Goal: Transaction & Acquisition: Purchase product/service

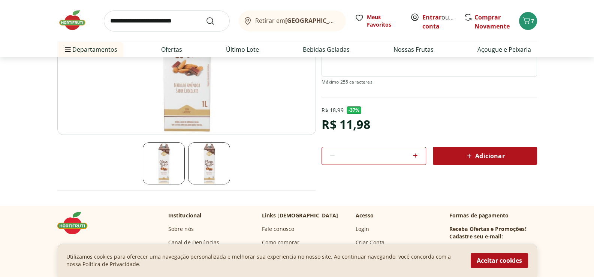
scroll to position [150, 0]
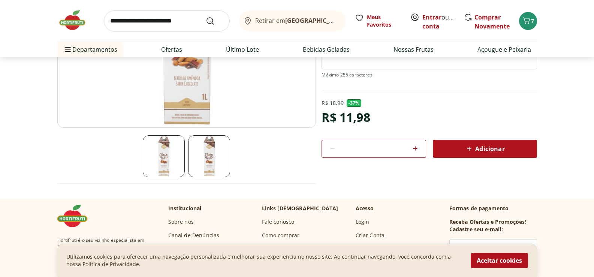
click at [193, 99] on img at bounding box center [186, 37] width 259 height 181
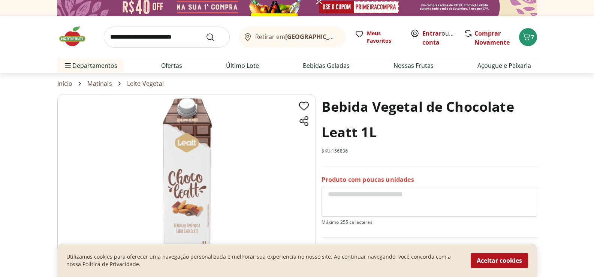
scroll to position [0, 0]
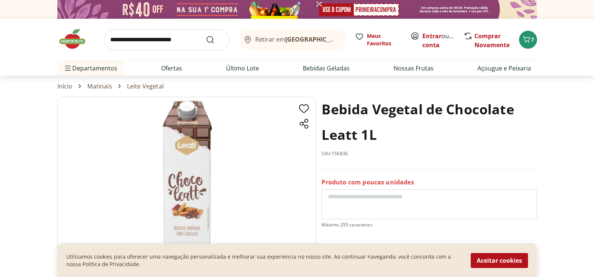
click at [188, 115] on img at bounding box center [186, 187] width 259 height 181
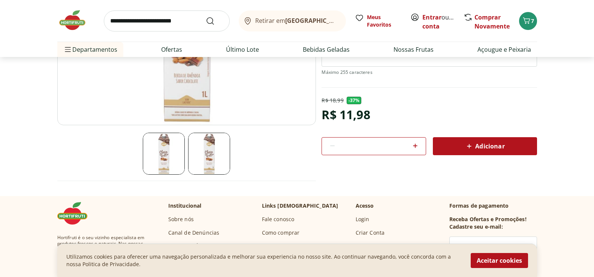
scroll to position [187, 0]
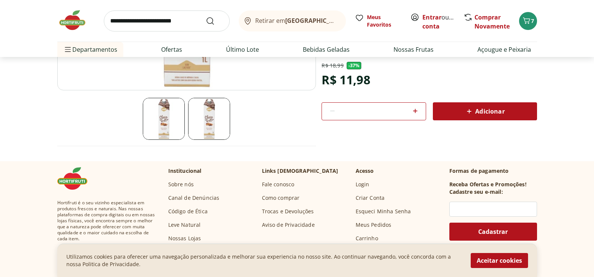
click at [201, 121] on img at bounding box center [209, 119] width 42 height 42
click at [213, 119] on img at bounding box center [209, 119] width 42 height 42
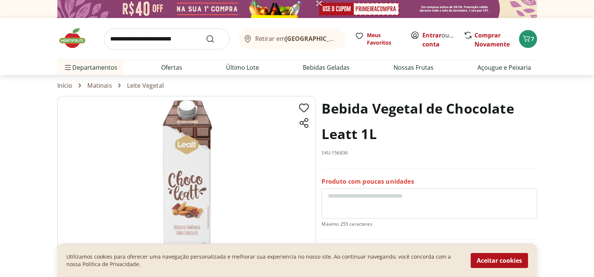
scroll to position [0, 0]
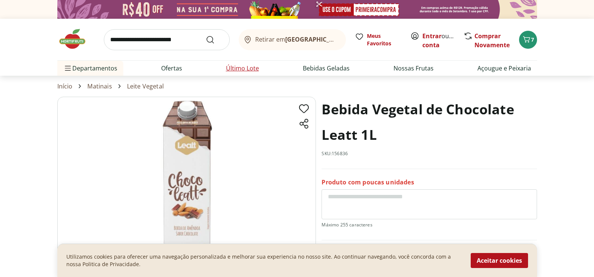
click at [238, 69] on link "Último Lote" at bounding box center [242, 68] width 33 height 9
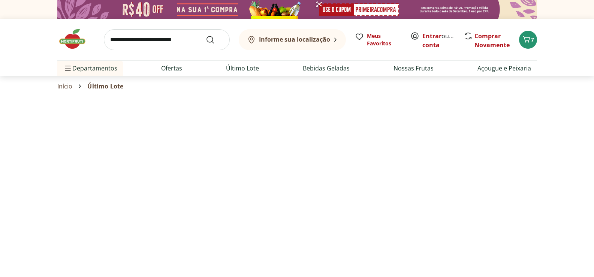
select select "**********"
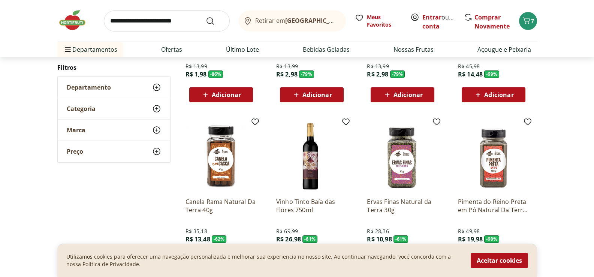
scroll to position [187, 0]
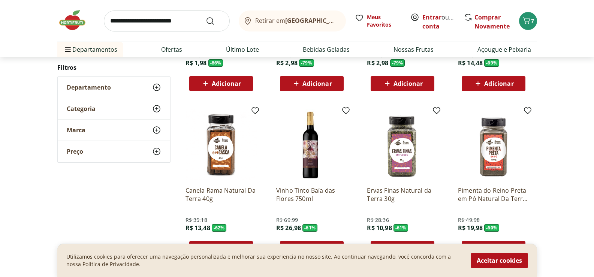
click at [228, 151] on img at bounding box center [220, 144] width 71 height 71
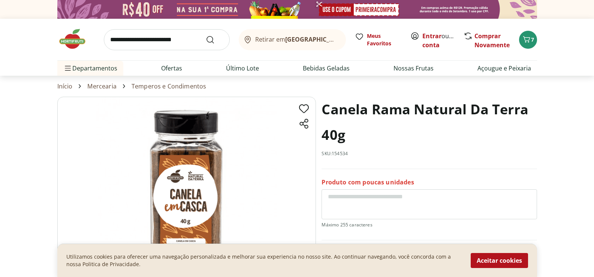
scroll to position [37, 0]
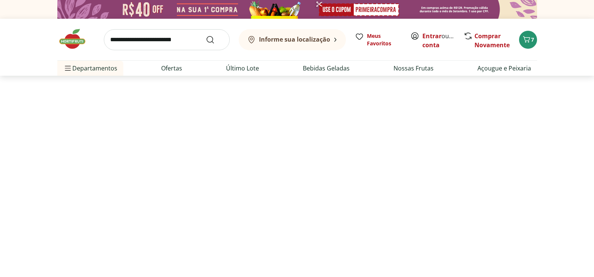
scroll to position [187, 0]
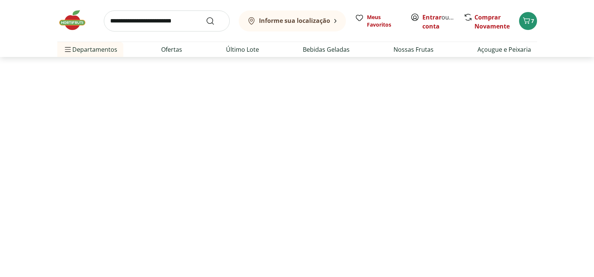
select select "**********"
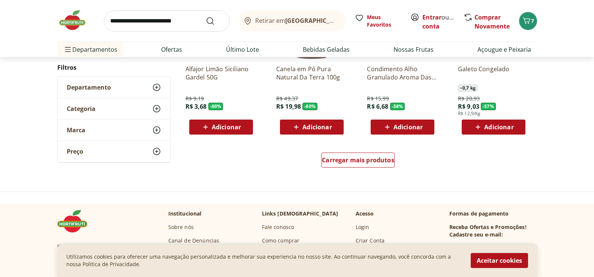
scroll to position [487, 0]
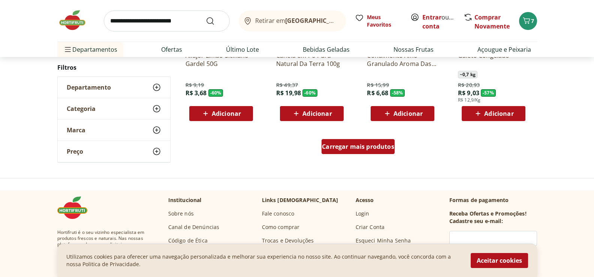
click at [365, 151] on div "Carregar mais produtos" at bounding box center [358, 146] width 73 height 15
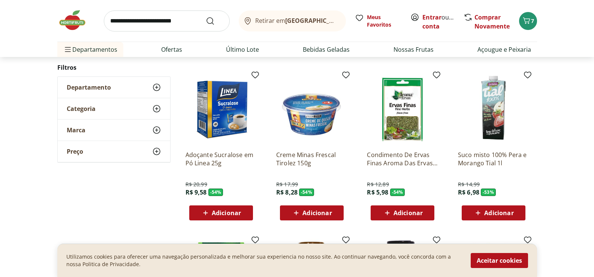
scroll to position [712, 0]
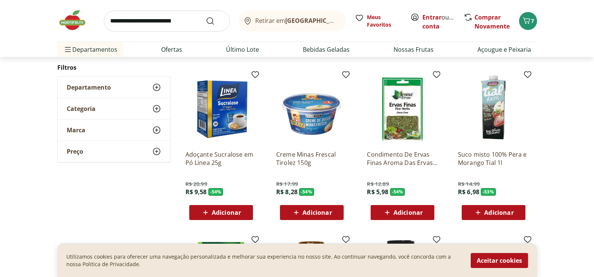
click at [502, 115] on img at bounding box center [493, 108] width 71 height 71
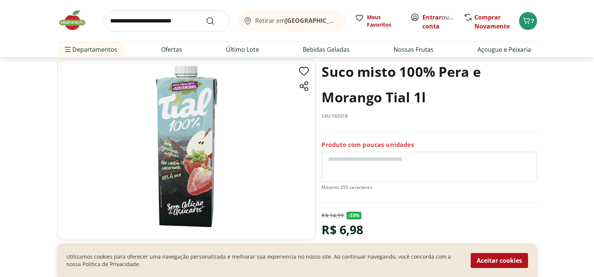
scroll to position [75, 0]
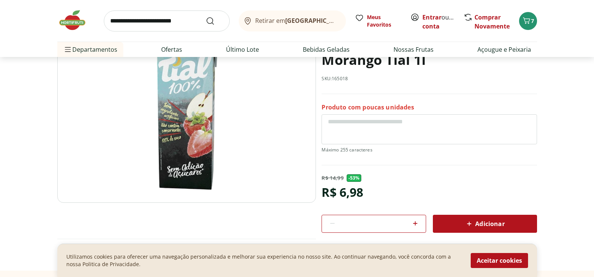
click at [478, 224] on span "Adicionar" at bounding box center [485, 223] width 40 height 9
click at [478, 223] on span "Adicionar" at bounding box center [485, 223] width 40 height 9
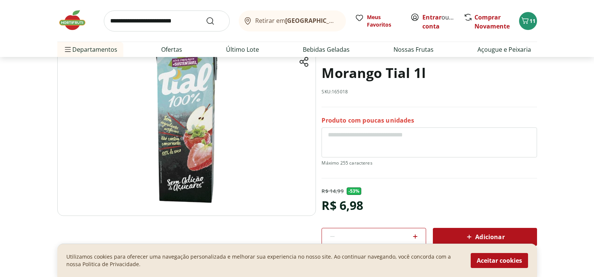
scroll to position [112, 0]
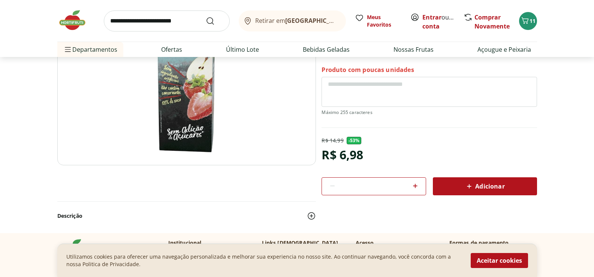
click at [487, 191] on div "Adicionar" at bounding box center [485, 185] width 92 height 13
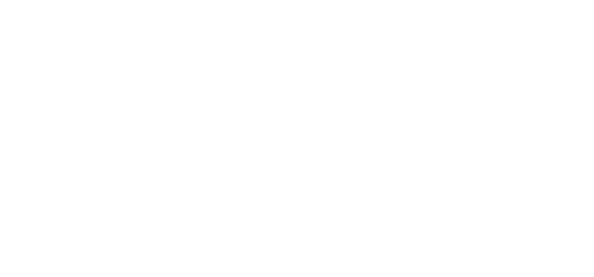
scroll to position [712, 0]
select select "**********"
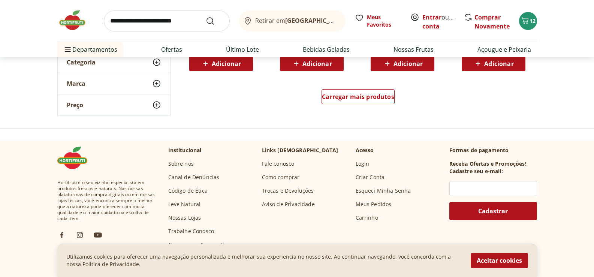
scroll to position [1087, 0]
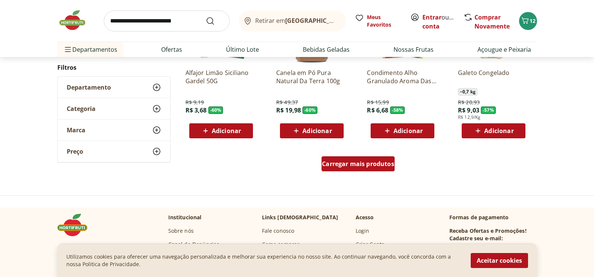
click at [344, 162] on span "Carregar mais produtos" at bounding box center [358, 164] width 72 height 6
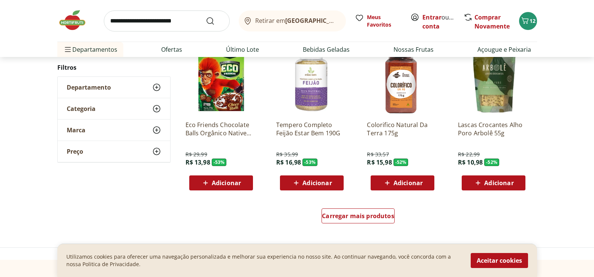
scroll to position [1536, 0]
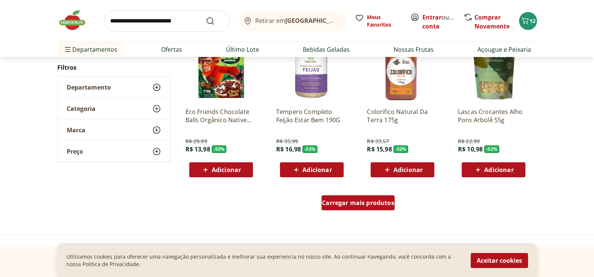
click at [365, 200] on span "Carregar mais produtos" at bounding box center [358, 203] width 72 height 6
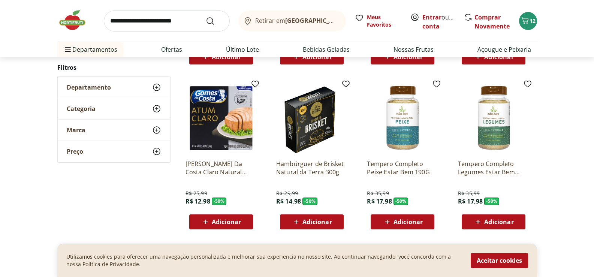
scroll to position [1986, 0]
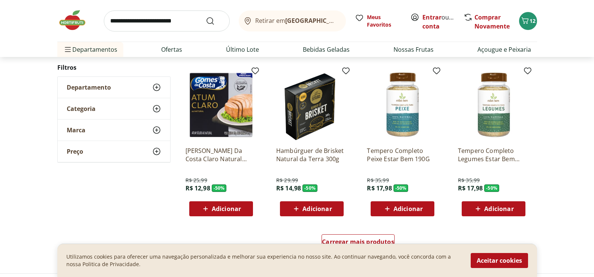
click at [215, 96] on img at bounding box center [220, 104] width 71 height 71
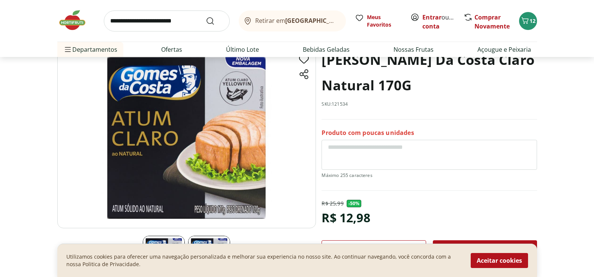
scroll to position [37, 0]
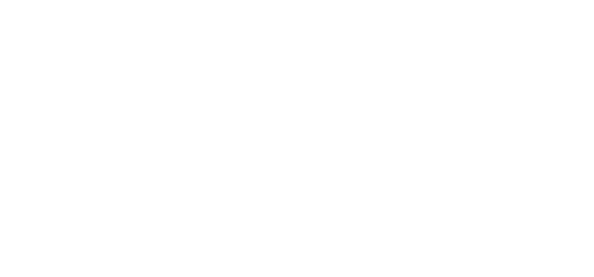
select select "**********"
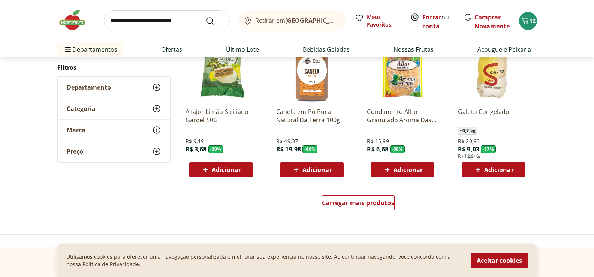
scroll to position [1986, 0]
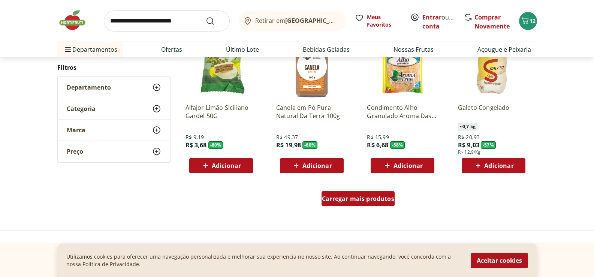
click at [362, 196] on span "Carregar mais produtos" at bounding box center [358, 199] width 72 height 6
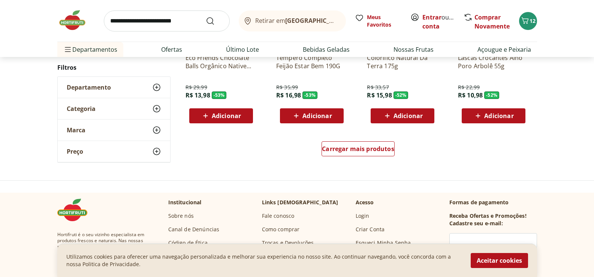
scroll to position [2586, 0]
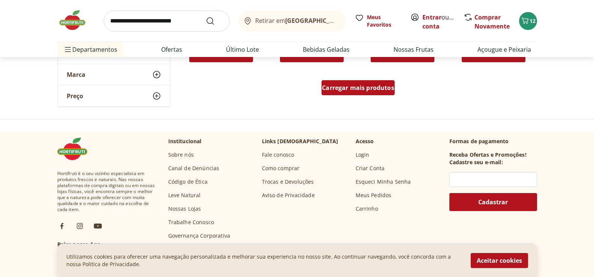
click at [382, 91] on span "Carregar mais produtos" at bounding box center [358, 88] width 72 height 6
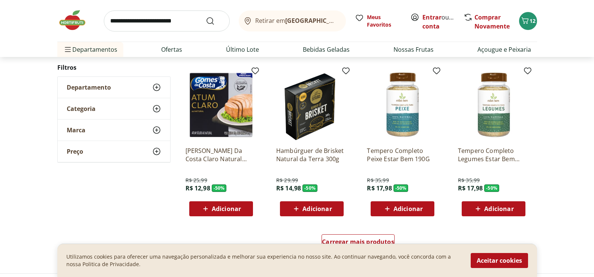
scroll to position [2923, 0]
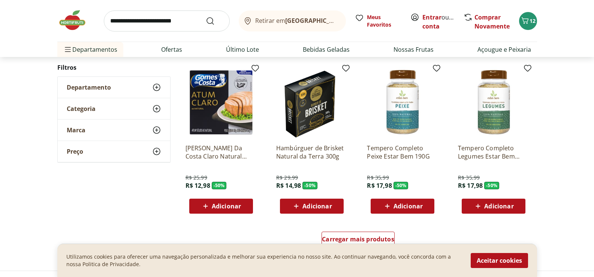
click at [312, 102] on img at bounding box center [311, 102] width 71 height 71
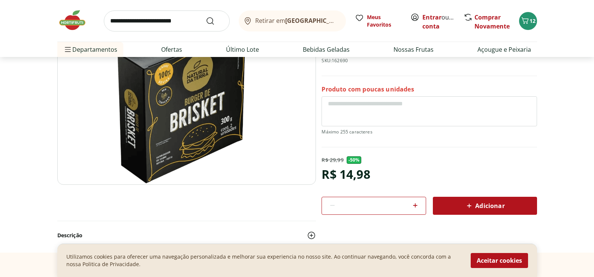
scroll to position [112, 0]
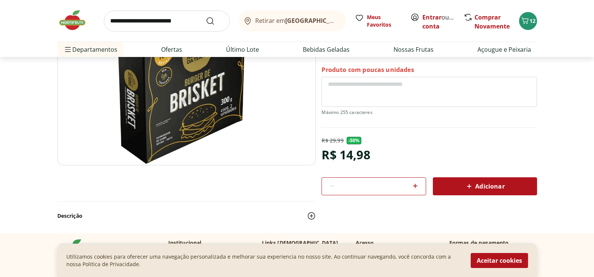
click at [168, 141] on img at bounding box center [186, 74] width 259 height 181
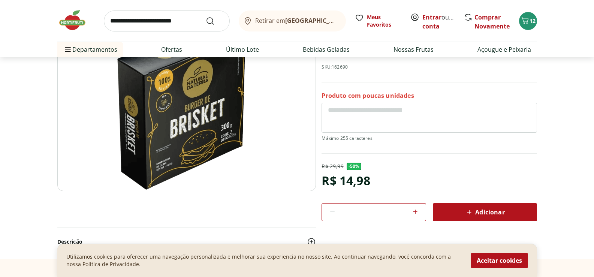
scroll to position [75, 0]
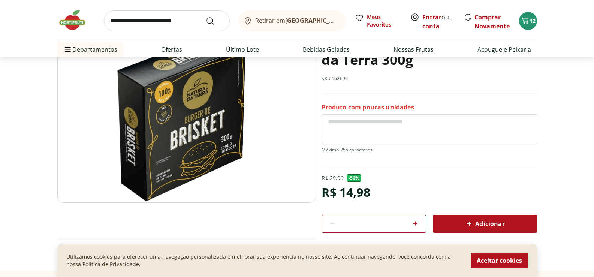
scroll to position [2532, 0]
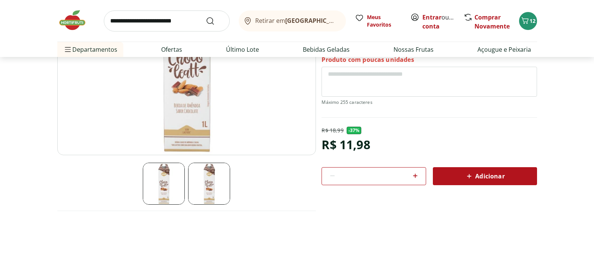
scroll to position [150, 0]
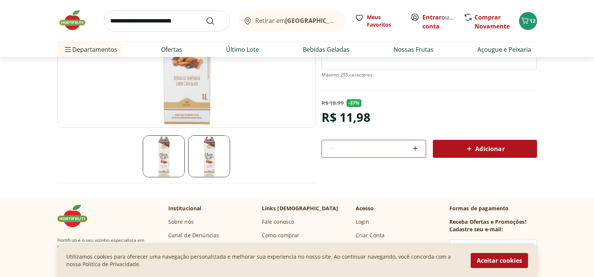
click at [415, 146] on icon at bounding box center [415, 148] width 9 height 9
type input "*"
click at [254, 49] on link "Último Lote" at bounding box center [242, 49] width 33 height 9
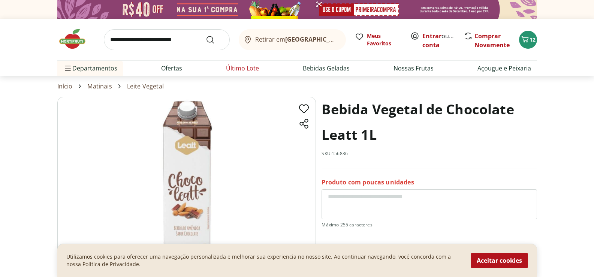
select select "**********"
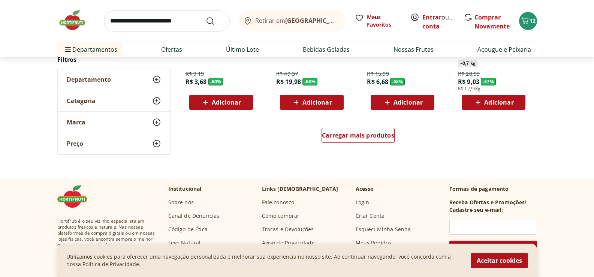
scroll to position [487, 0]
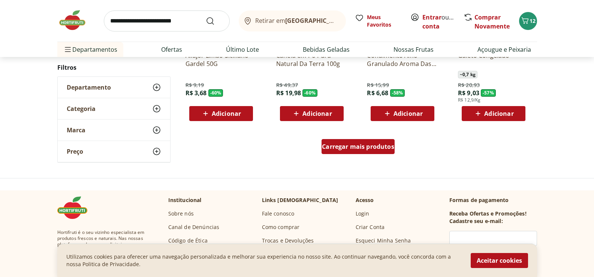
click at [359, 147] on span "Carregar mais produtos" at bounding box center [358, 147] width 72 height 6
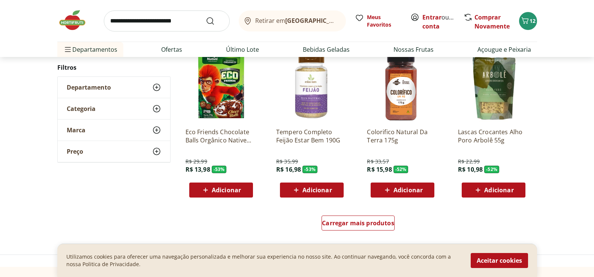
scroll to position [1049, 0]
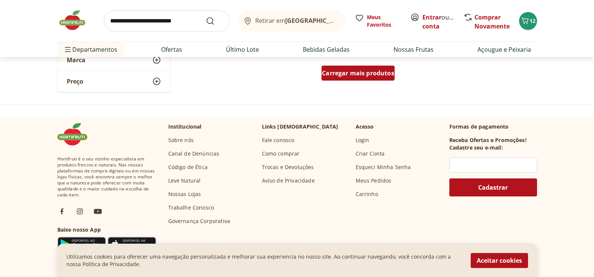
click at [336, 74] on span "Carregar mais produtos" at bounding box center [358, 73] width 72 height 6
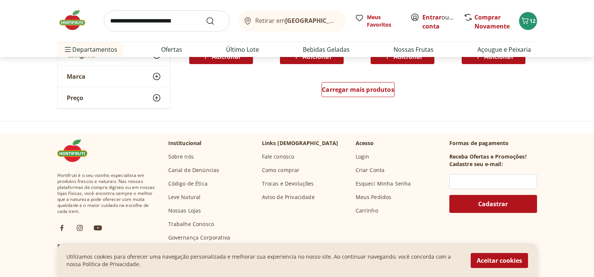
scroll to position [1536, 0]
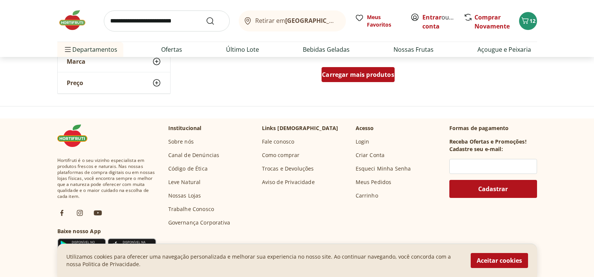
click at [373, 74] on span "Carregar mais produtos" at bounding box center [358, 75] width 72 height 6
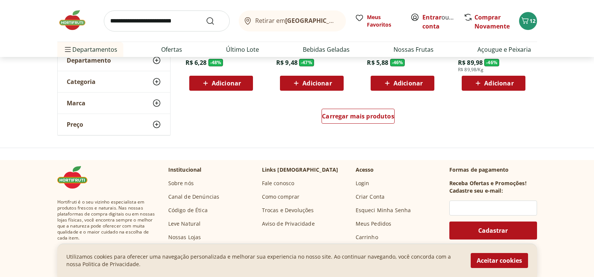
scroll to position [1986, 0]
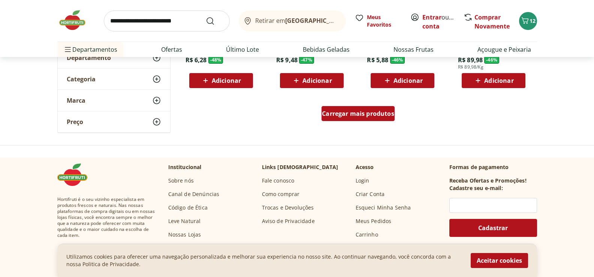
click at [380, 120] on div "Carregar mais produtos" at bounding box center [358, 113] width 73 height 15
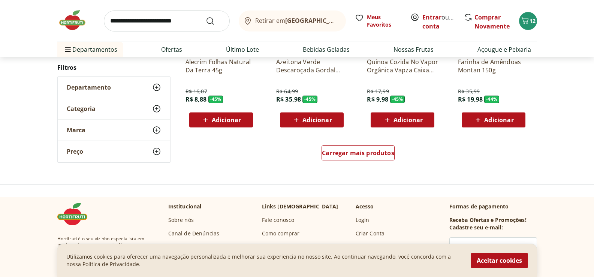
scroll to position [2436, 0]
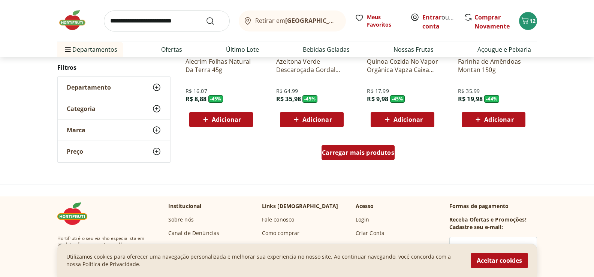
click at [350, 154] on span "Carregar mais produtos" at bounding box center [358, 153] width 72 height 6
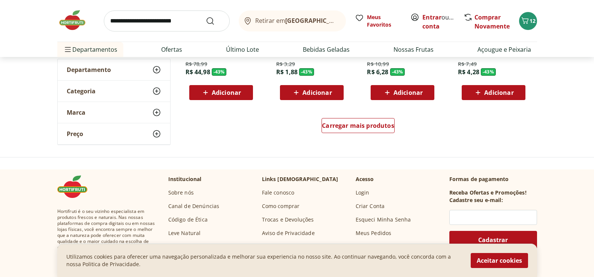
scroll to position [2960, 0]
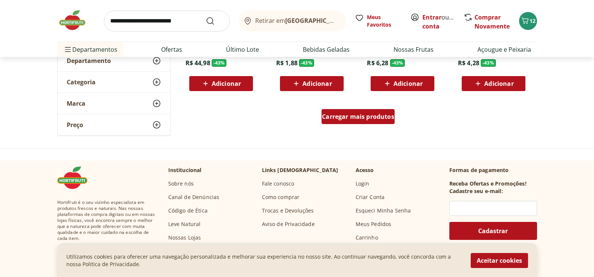
click at [366, 117] on span "Carregar mais produtos" at bounding box center [358, 117] width 72 height 6
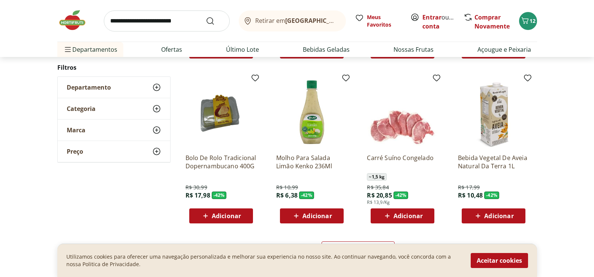
scroll to position [3335, 0]
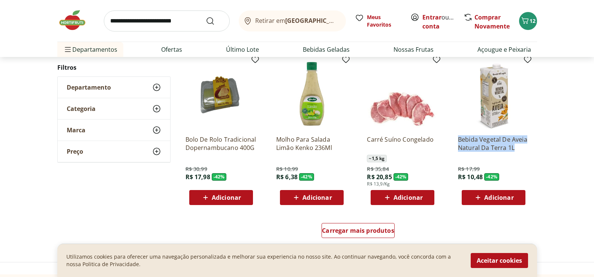
drag, startPoint x: 459, startPoint y: 134, endPoint x: 514, endPoint y: 145, distance: 56.7
click at [514, 145] on div "Bebida Vegetal De Aveia Natural Da Terra 1L R$ 17,99 R$ 10,48 - 42 % Adicionar" at bounding box center [493, 167] width 71 height 76
copy p "Bebida Vegetal De Aveia Natural Da Terra 1L"
click at [499, 197] on span "Adicionar" at bounding box center [498, 197] width 29 height 6
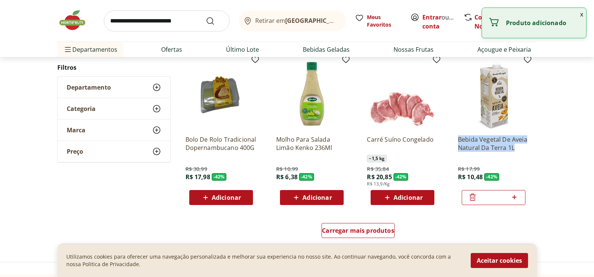
click at [514, 197] on icon at bounding box center [514, 197] width 4 height 4
type input "*"
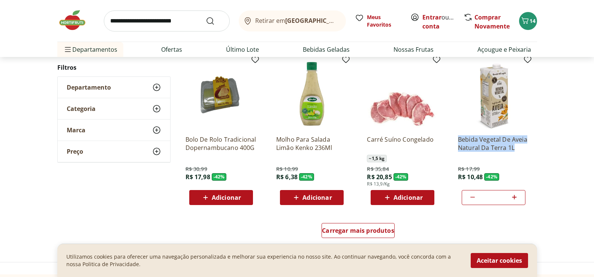
click at [406, 199] on span "Adicionar" at bounding box center [407, 197] width 29 height 6
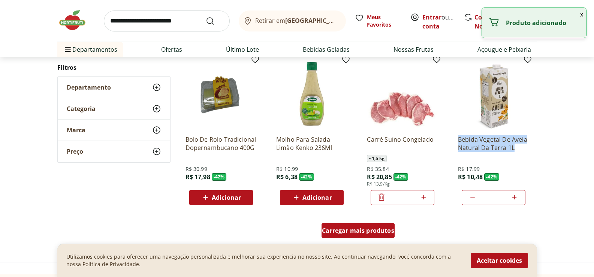
click at [374, 229] on span "Carregar mais produtos" at bounding box center [358, 230] width 72 height 6
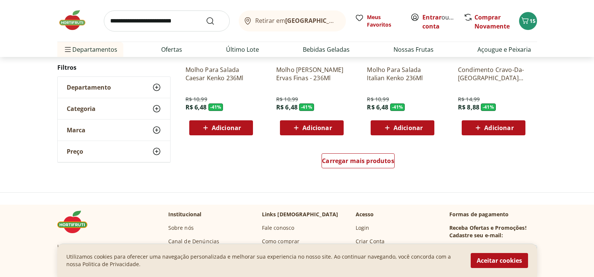
scroll to position [3897, 0]
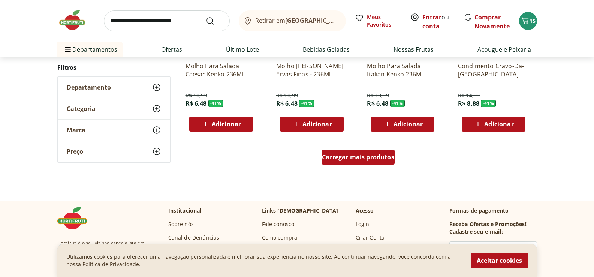
click at [341, 156] on span "Carregar mais produtos" at bounding box center [358, 157] width 72 height 6
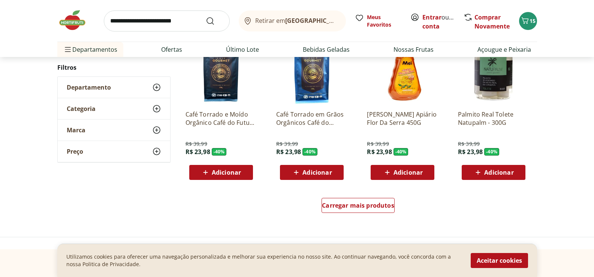
scroll to position [4347, 0]
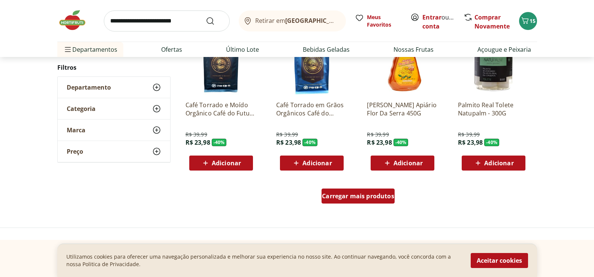
click at [358, 198] on span "Carregar mais produtos" at bounding box center [358, 196] width 72 height 6
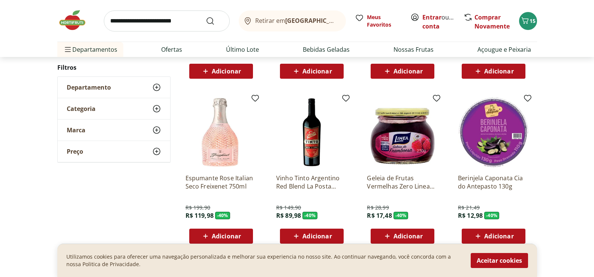
scroll to position [4609, 0]
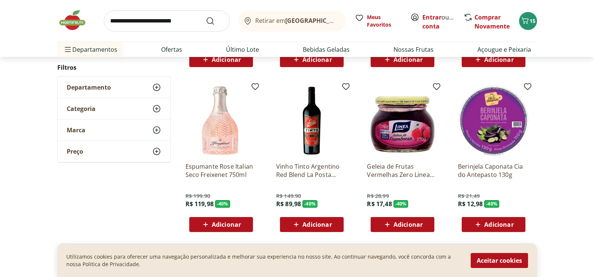
click at [396, 222] on span "Adicionar" at bounding box center [407, 224] width 29 height 6
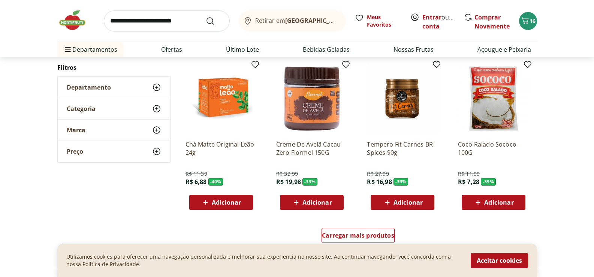
scroll to position [4796, 0]
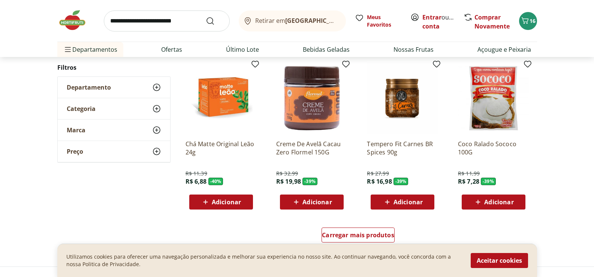
click at [311, 203] on span "Adicionar" at bounding box center [316, 202] width 29 height 6
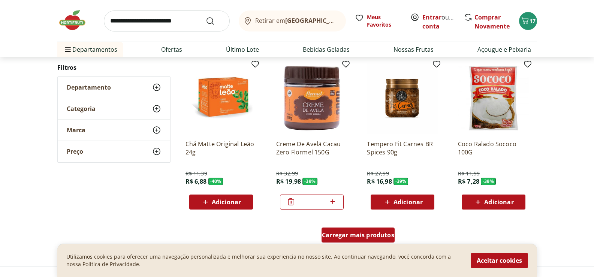
click at [363, 233] on span "Carregar mais produtos" at bounding box center [358, 235] width 72 height 6
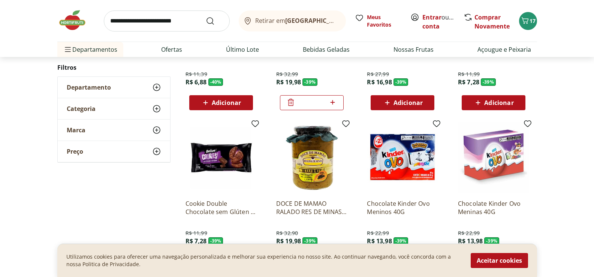
scroll to position [4909, 0]
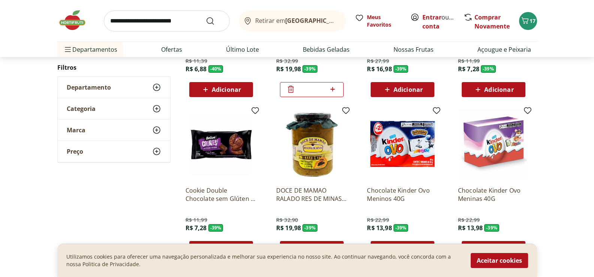
click at [233, 145] on img at bounding box center [220, 144] width 71 height 71
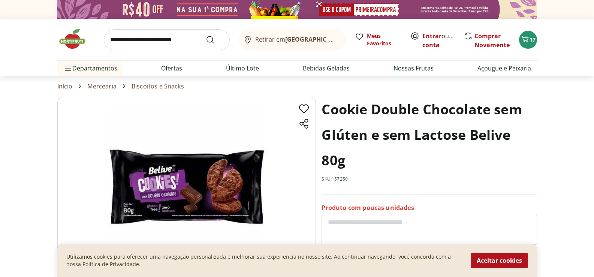
scroll to position [37, 0]
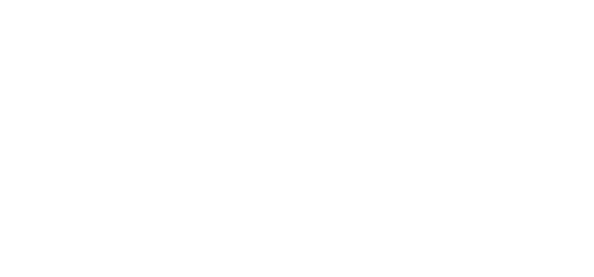
select select "**********"
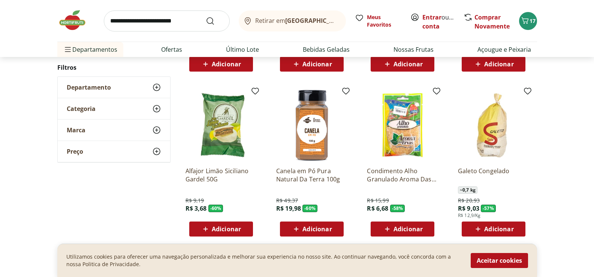
scroll to position [1974, 0]
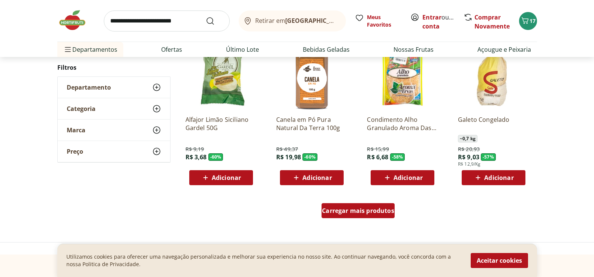
click at [343, 209] on span "Carregar mais produtos" at bounding box center [358, 211] width 72 height 6
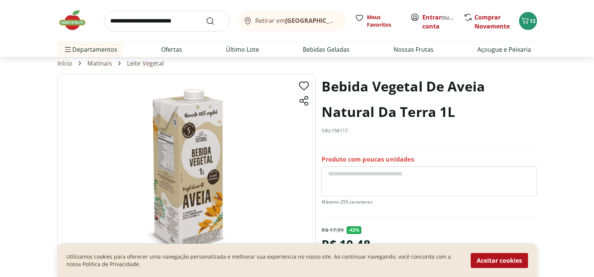
scroll to position [19, 0]
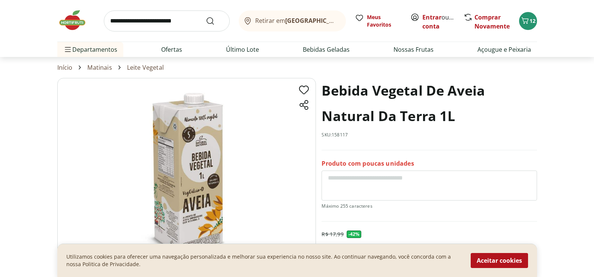
click at [206, 182] on img at bounding box center [186, 168] width 259 height 181
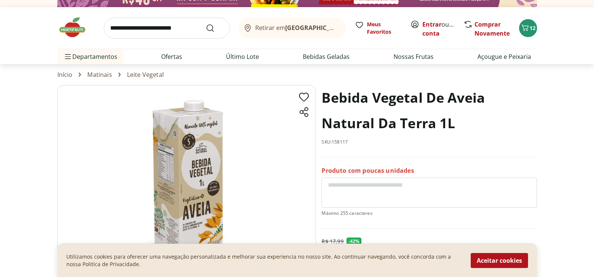
scroll to position [0, 0]
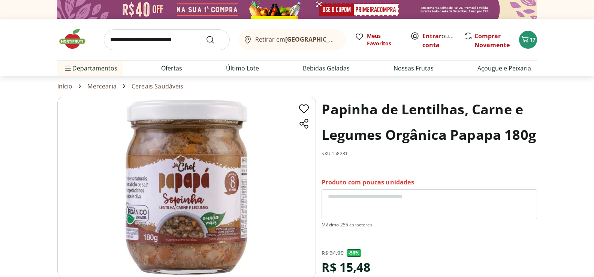
scroll to position [1895, 0]
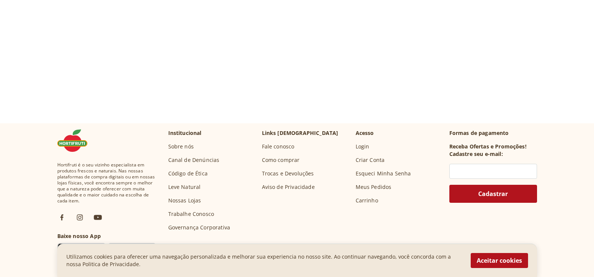
select select "**********"
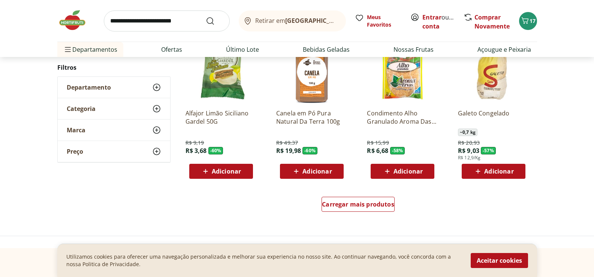
scroll to position [1617, 0]
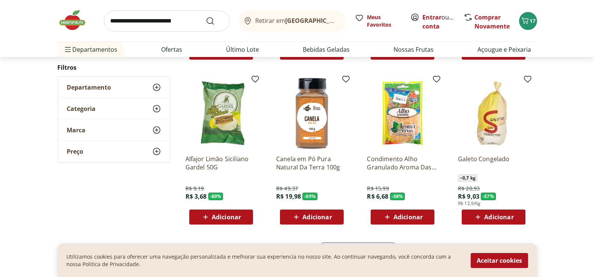
click at [224, 124] on img at bounding box center [220, 113] width 71 height 71
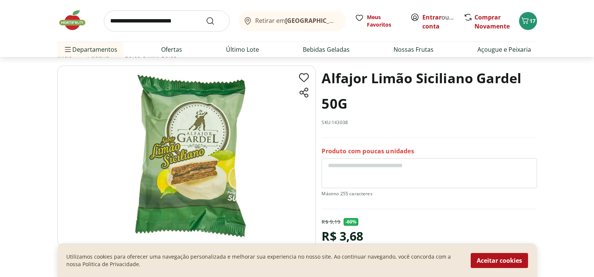
scroll to position [37, 0]
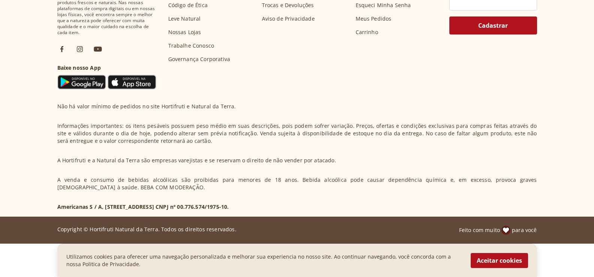
select select "**********"
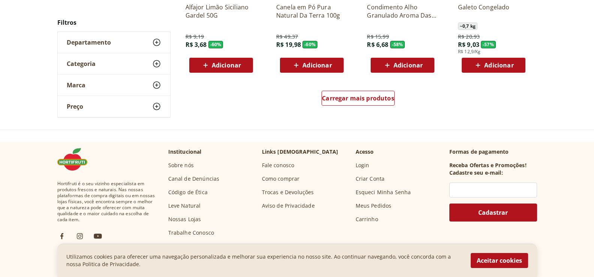
scroll to position [1670, 0]
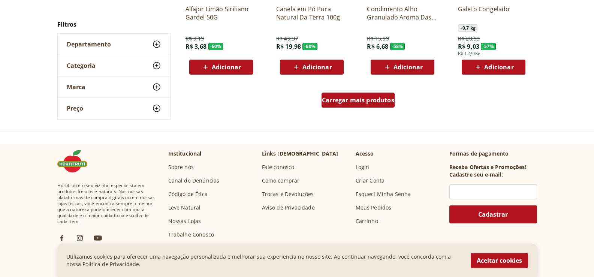
click at [350, 103] on span "Carregar mais produtos" at bounding box center [358, 100] width 72 height 6
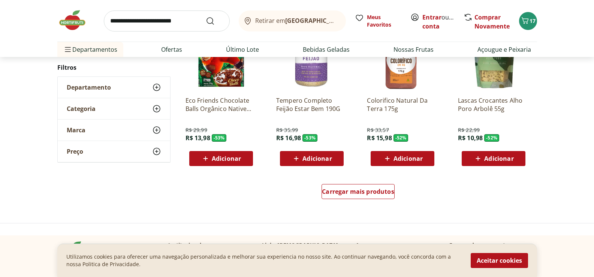
scroll to position [2254, 0]
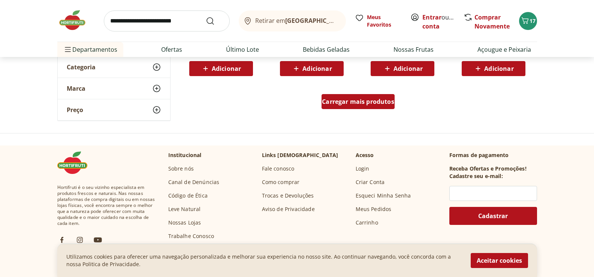
click at [354, 102] on span "Carregar mais produtos" at bounding box center [358, 102] width 72 height 6
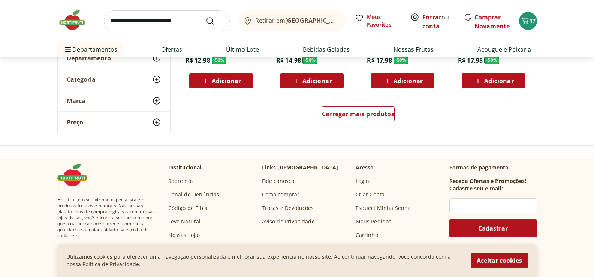
scroll to position [2741, 0]
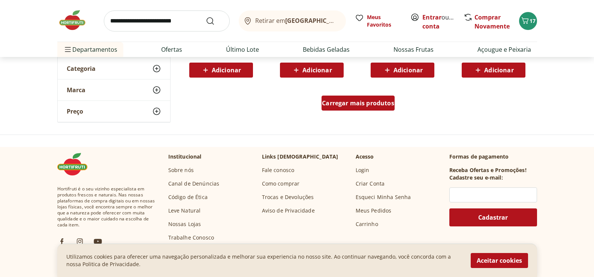
click at [357, 105] on span "Carregar mais produtos" at bounding box center [358, 103] width 72 height 6
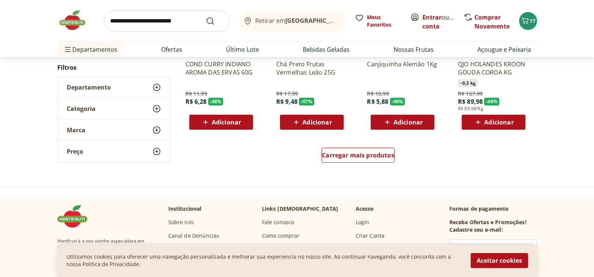
scroll to position [3154, 0]
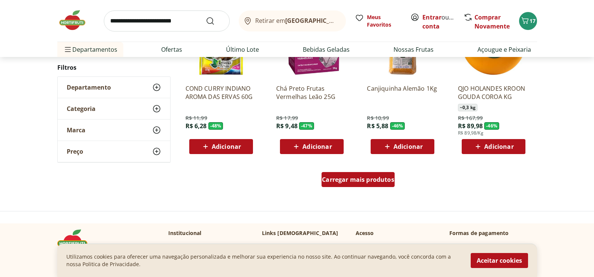
click at [362, 180] on span "Carregar mais produtos" at bounding box center [358, 179] width 72 height 6
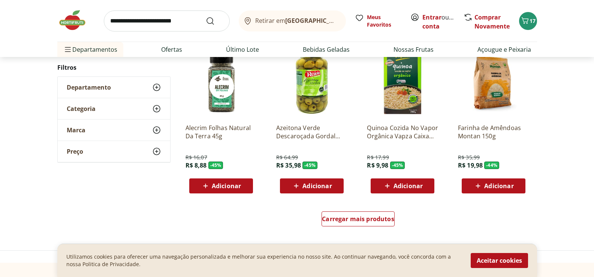
scroll to position [3603, 0]
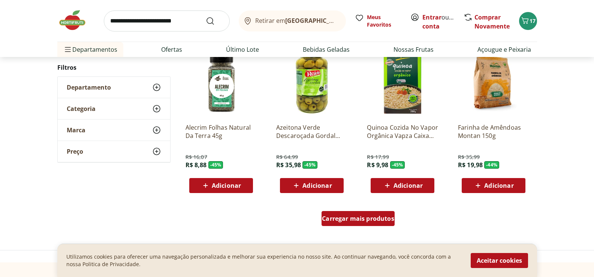
click at [361, 215] on span "Carregar mais produtos" at bounding box center [358, 218] width 72 height 6
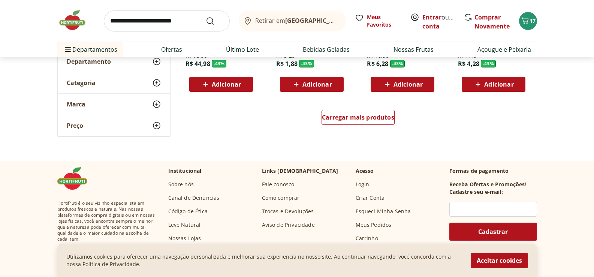
scroll to position [4203, 0]
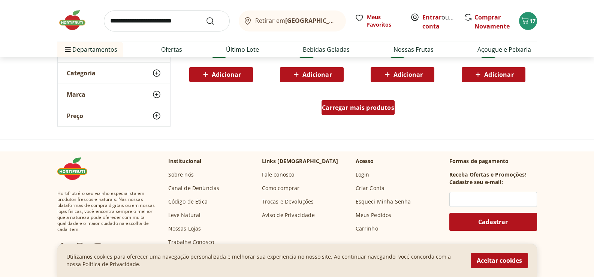
click at [347, 106] on span "Carregar mais produtos" at bounding box center [358, 108] width 72 height 6
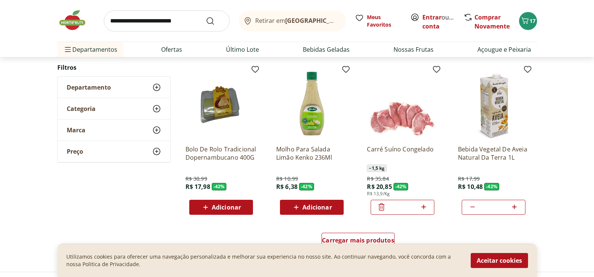
scroll to position [4652, 0]
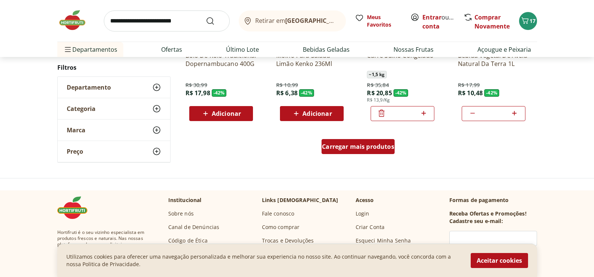
click at [368, 148] on span "Carregar mais produtos" at bounding box center [358, 147] width 72 height 6
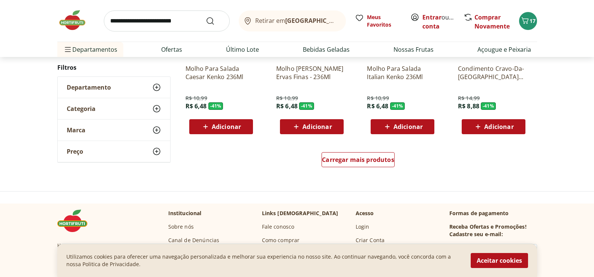
scroll to position [5140, 0]
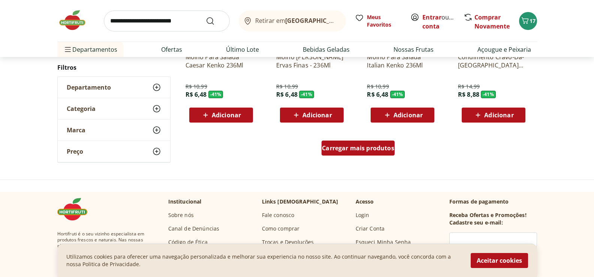
click at [369, 151] on span "Carregar mais produtos" at bounding box center [358, 148] width 72 height 6
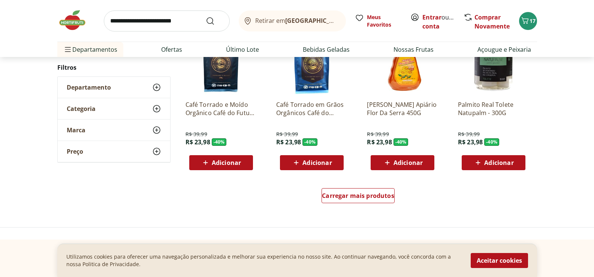
scroll to position [5627, 0]
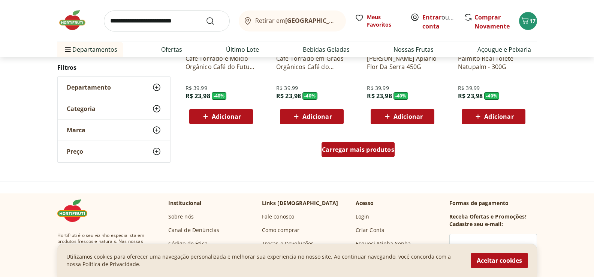
click at [369, 151] on span "Carregar mais produtos" at bounding box center [358, 150] width 72 height 6
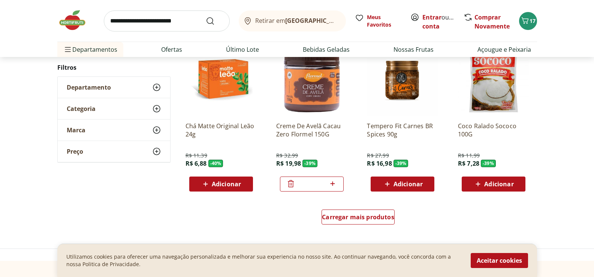
scroll to position [6076, 0]
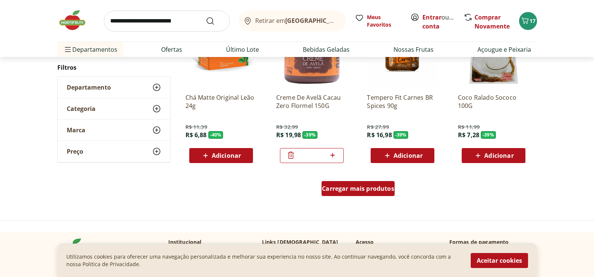
click at [370, 186] on span "Carregar mais produtos" at bounding box center [358, 188] width 72 height 6
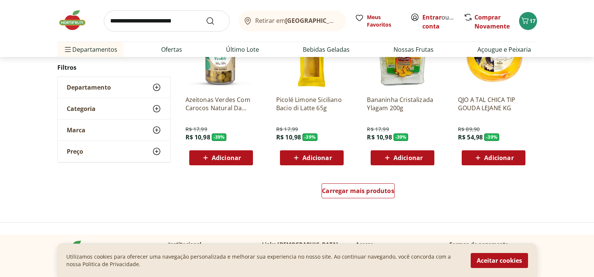
scroll to position [6564, 0]
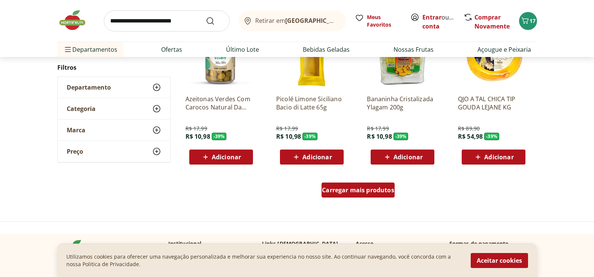
click at [351, 189] on span "Carregar mais produtos" at bounding box center [358, 190] width 72 height 6
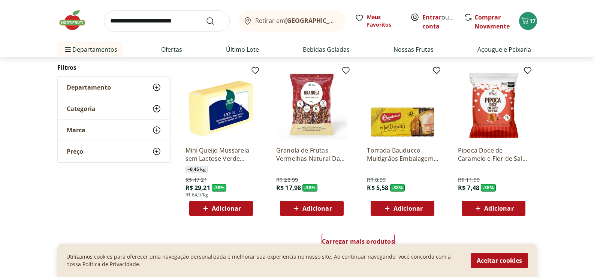
scroll to position [7013, 0]
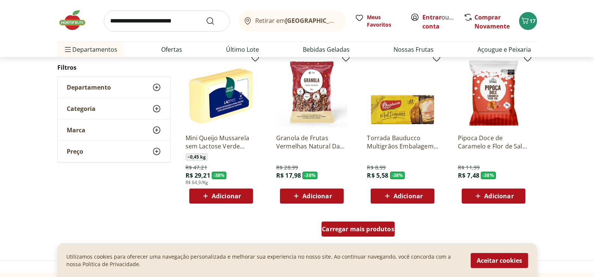
click at [369, 226] on span "Carregar mais produtos" at bounding box center [358, 229] width 72 height 6
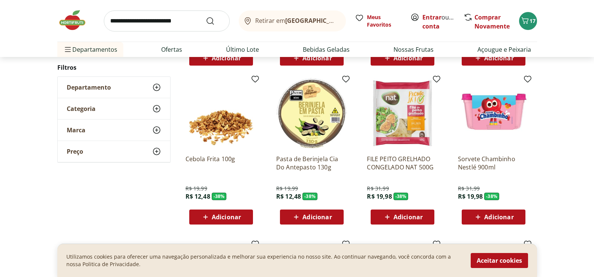
scroll to position [7163, 0]
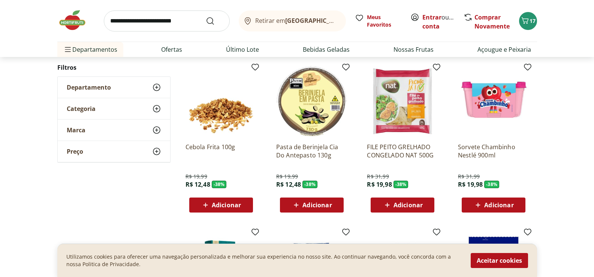
click at [398, 204] on span "Adicionar" at bounding box center [407, 205] width 29 height 6
click at [413, 203] on span "Adicionar" at bounding box center [407, 205] width 29 height 6
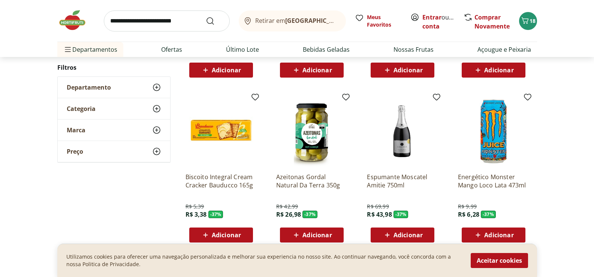
scroll to position [7538, 0]
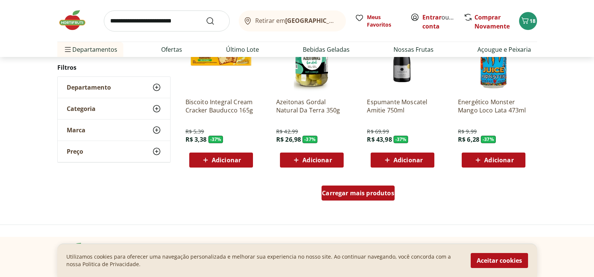
click at [381, 192] on span "Carregar mais produtos" at bounding box center [358, 193] width 72 height 6
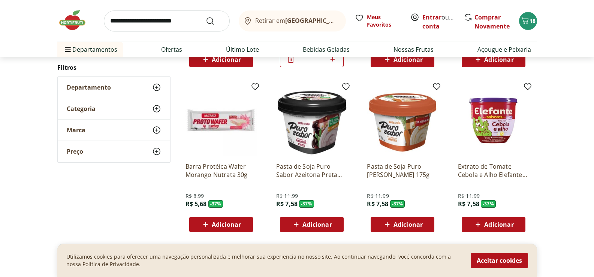
scroll to position [7800, 0]
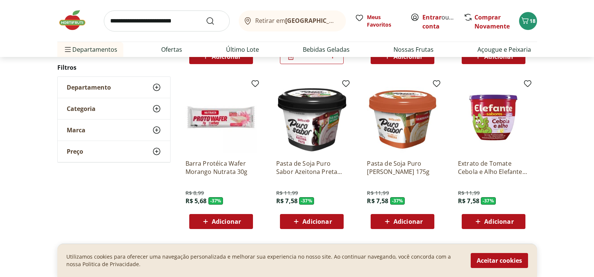
click at [317, 218] on span "Adicionar" at bounding box center [316, 221] width 29 height 6
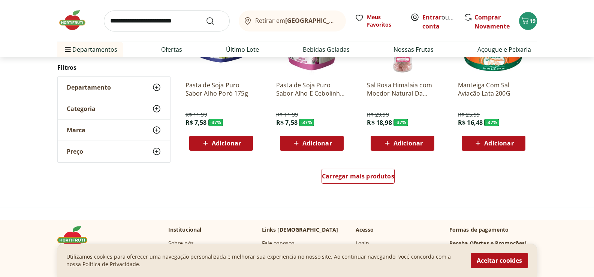
scroll to position [8062, 0]
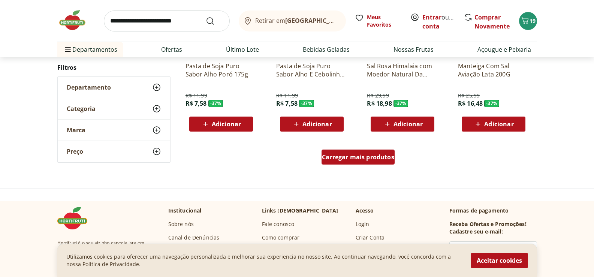
click at [360, 154] on span "Carregar mais produtos" at bounding box center [358, 157] width 72 height 6
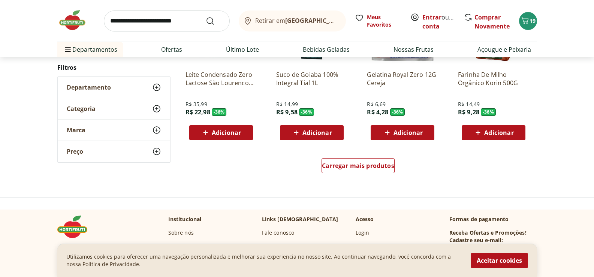
scroll to position [8550, 0]
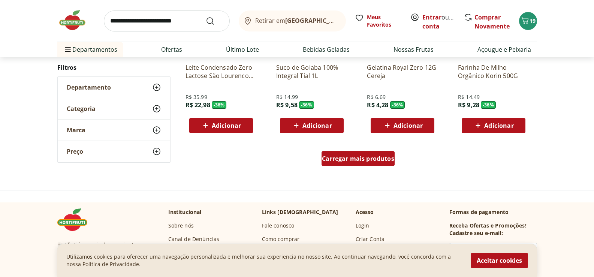
click at [383, 160] on span "Carregar mais produtos" at bounding box center [358, 159] width 72 height 6
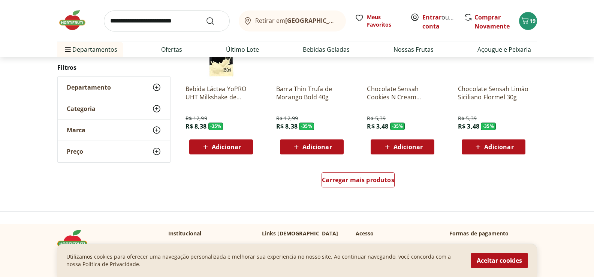
scroll to position [9037, 0]
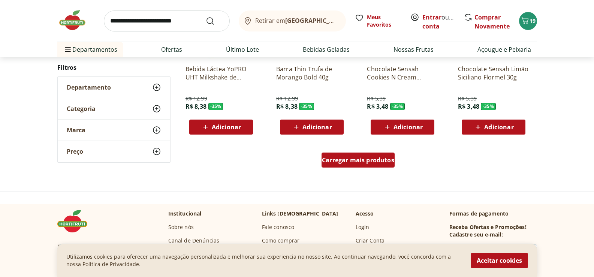
click at [363, 158] on span "Carregar mais produtos" at bounding box center [358, 160] width 72 height 6
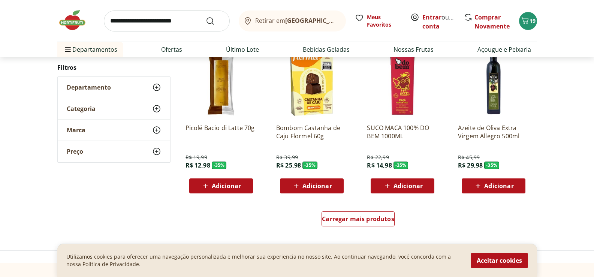
scroll to position [9524, 0]
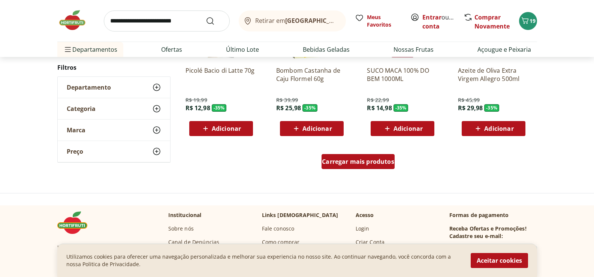
click at [356, 160] on span "Carregar mais produtos" at bounding box center [358, 162] width 72 height 6
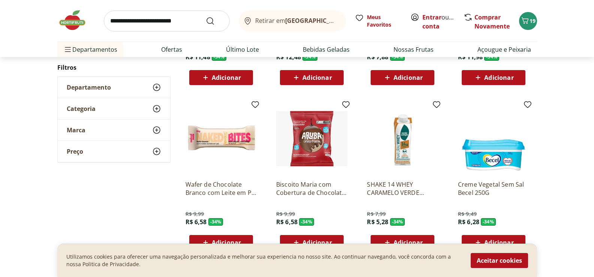
scroll to position [9973, 0]
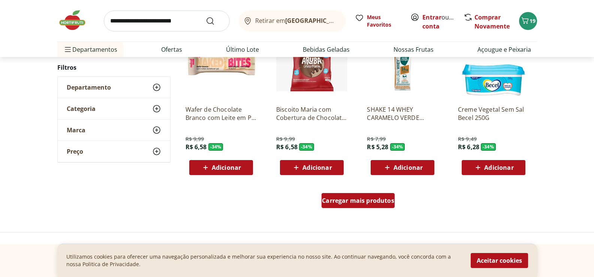
click at [344, 199] on span "Carregar mais produtos" at bounding box center [358, 200] width 72 height 6
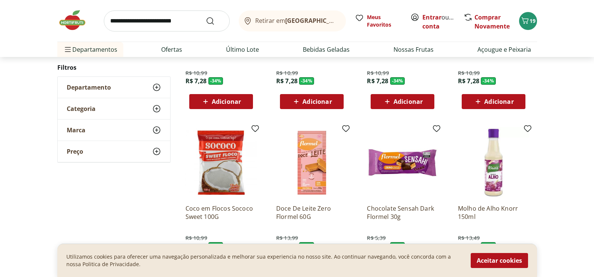
scroll to position [10236, 0]
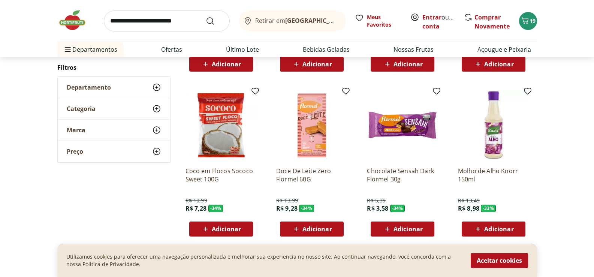
click at [404, 228] on span "Adicionar" at bounding box center [407, 229] width 29 height 6
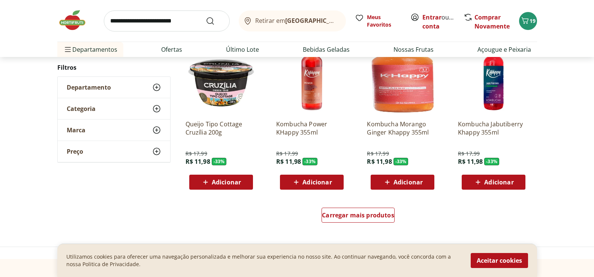
scroll to position [10461, 0]
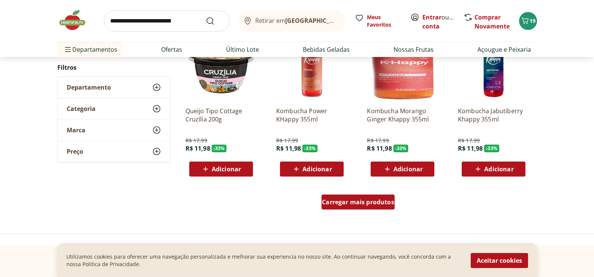
click at [368, 199] on span "Carregar mais produtos" at bounding box center [358, 202] width 72 height 6
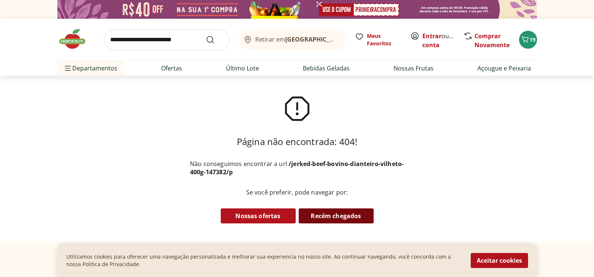
click at [344, 217] on link "Recém chegados" at bounding box center [336, 215] width 75 height 15
select select "**********"
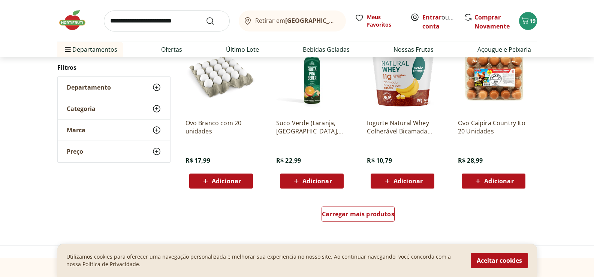
scroll to position [487, 0]
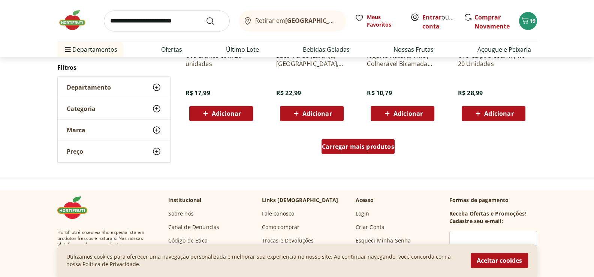
click at [366, 145] on span "Carregar mais produtos" at bounding box center [358, 147] width 72 height 6
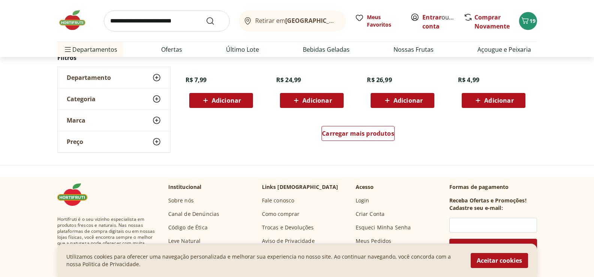
scroll to position [1012, 0]
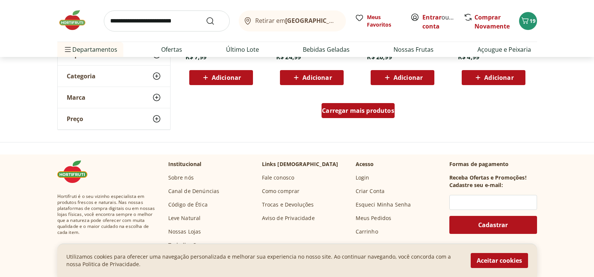
click at [377, 111] on span "Carregar mais produtos" at bounding box center [358, 111] width 72 height 6
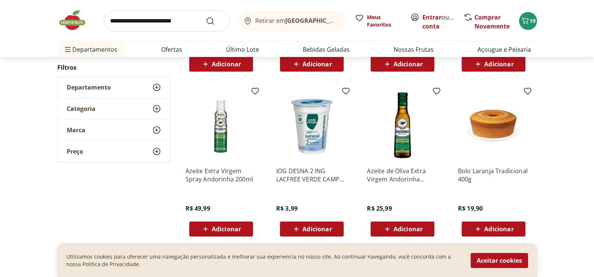
scroll to position [1386, 0]
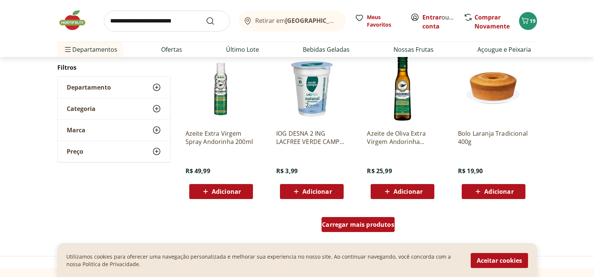
click at [356, 223] on span "Carregar mais produtos" at bounding box center [358, 224] width 72 height 6
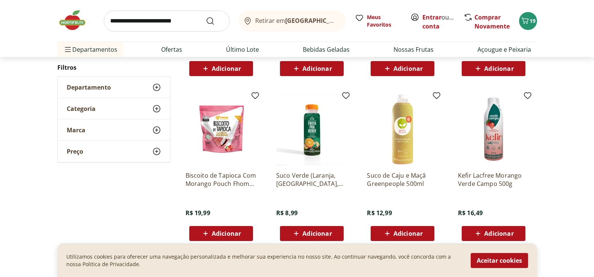
scroll to position [1874, 0]
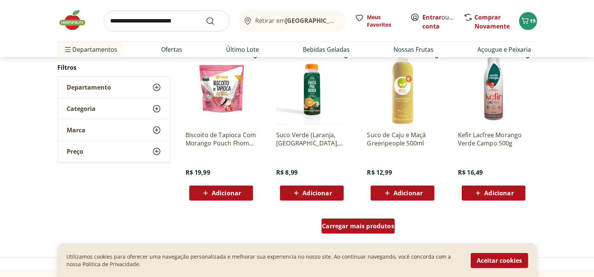
click at [352, 228] on span "Carregar mais produtos" at bounding box center [358, 226] width 72 height 6
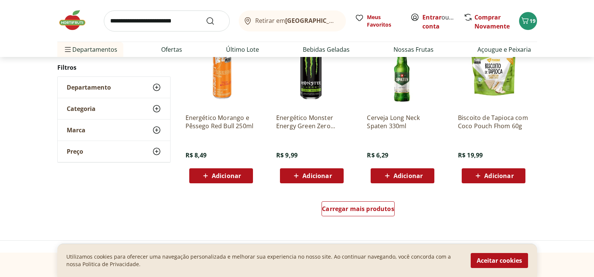
scroll to position [2398, 0]
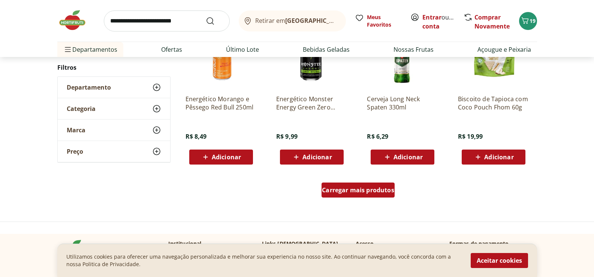
click at [370, 192] on span "Carregar mais produtos" at bounding box center [358, 190] width 72 height 6
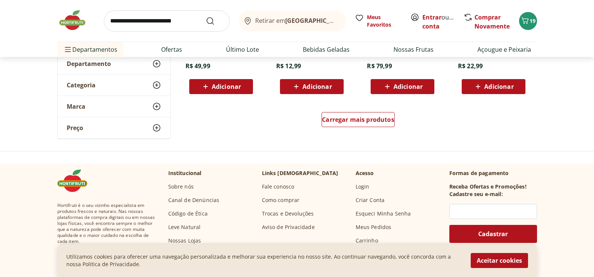
scroll to position [2960, 0]
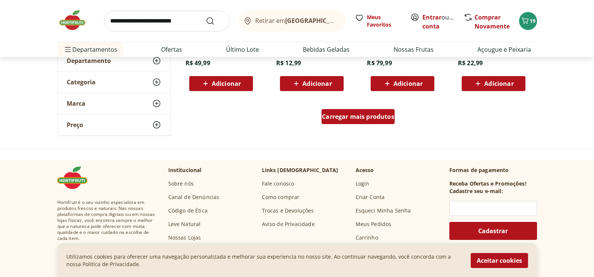
click at [378, 120] on span "Carregar mais produtos" at bounding box center [358, 117] width 72 height 6
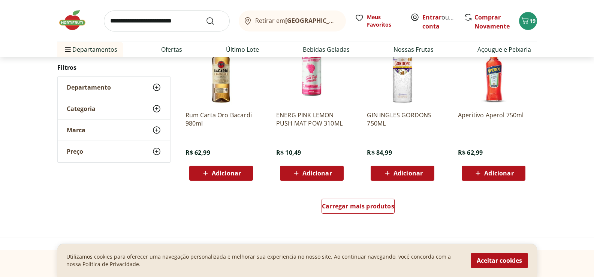
scroll to position [3372, 0]
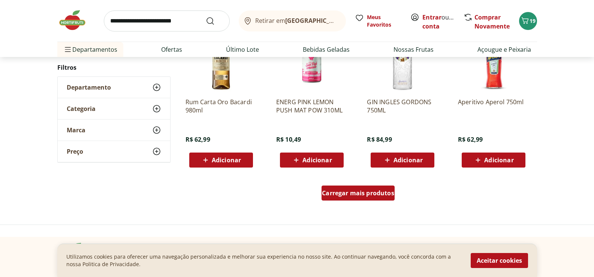
click at [374, 192] on span "Carregar mais produtos" at bounding box center [358, 193] width 72 height 6
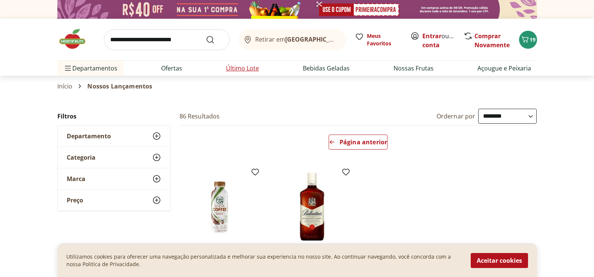
click at [237, 69] on link "Último Lote" at bounding box center [242, 68] width 33 height 9
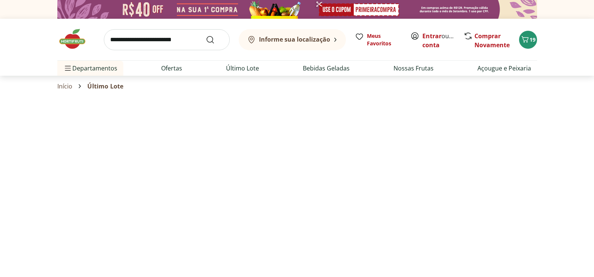
select select "**********"
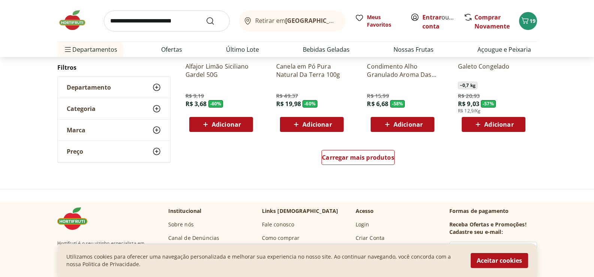
scroll to position [461, 0]
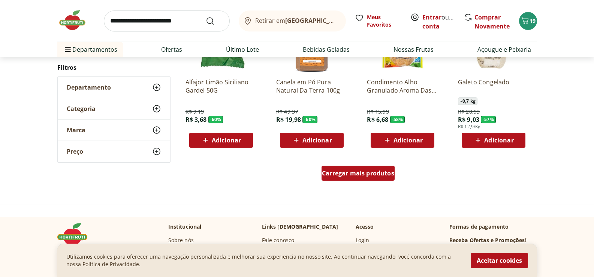
click at [345, 171] on span "Carregar mais produtos" at bounding box center [358, 173] width 72 height 6
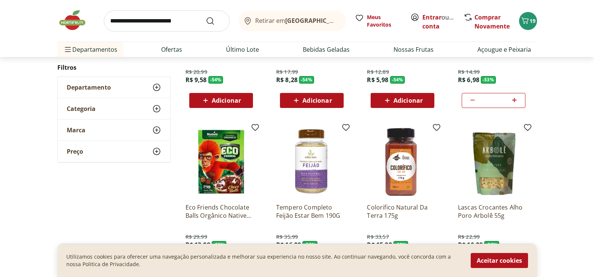
scroll to position [910, 0]
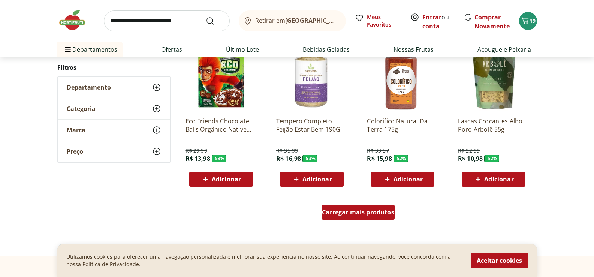
click at [352, 212] on span "Carregar mais produtos" at bounding box center [358, 212] width 72 height 6
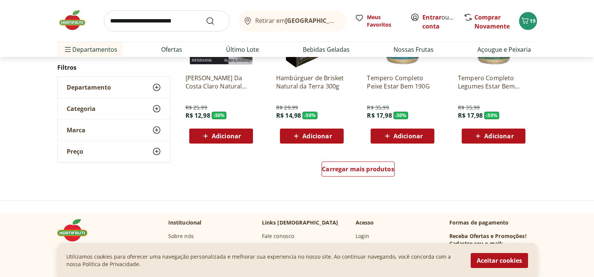
scroll to position [1510, 0]
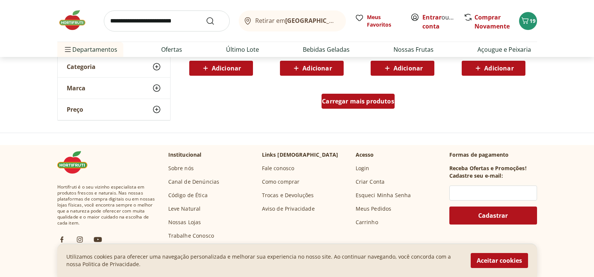
click at [359, 99] on span "Carregar mais produtos" at bounding box center [358, 101] width 72 height 6
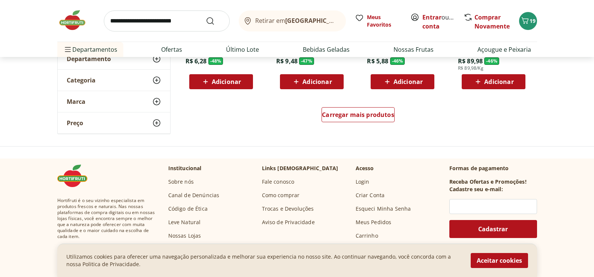
scroll to position [1997, 0]
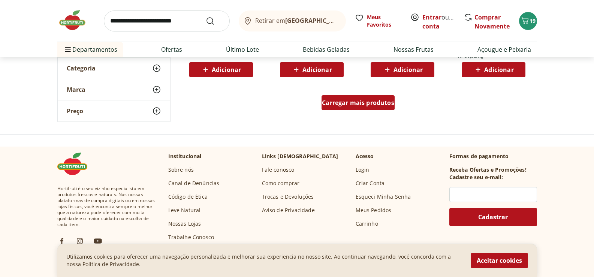
click at [351, 103] on span "Carregar mais produtos" at bounding box center [358, 103] width 72 height 6
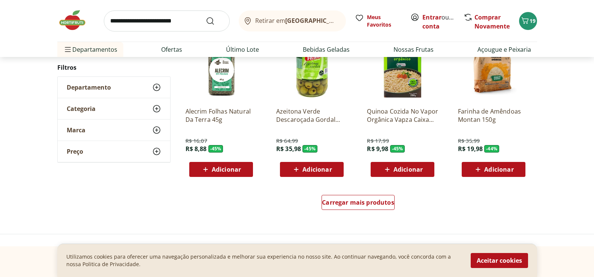
scroll to position [2372, 0]
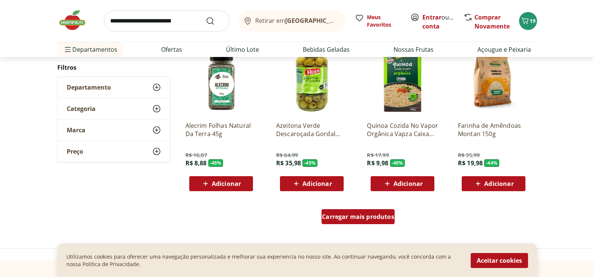
click at [353, 218] on span "Carregar mais produtos" at bounding box center [358, 217] width 72 height 6
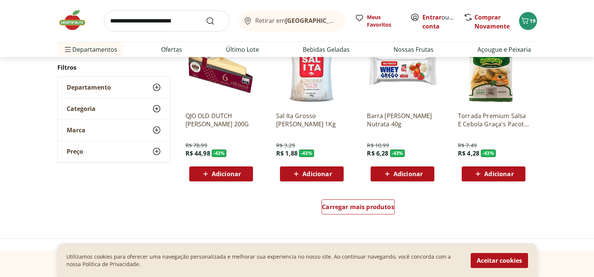
scroll to position [2896, 0]
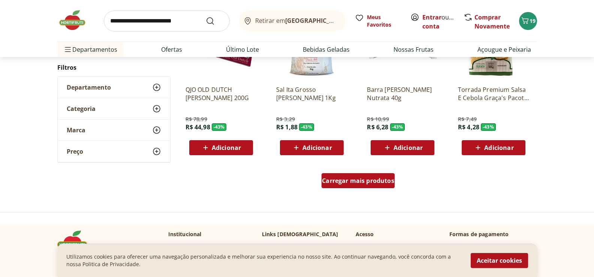
click at [367, 182] on span "Carregar mais produtos" at bounding box center [358, 181] width 72 height 6
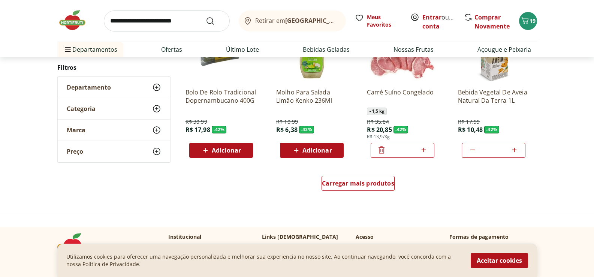
scroll to position [3383, 0]
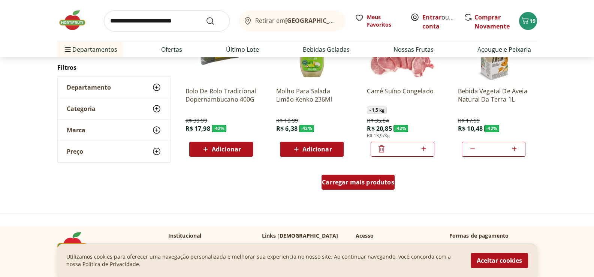
click at [386, 177] on div "Carregar mais produtos" at bounding box center [358, 182] width 73 height 15
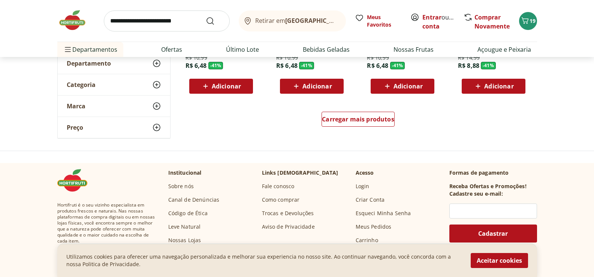
scroll to position [3945, 0]
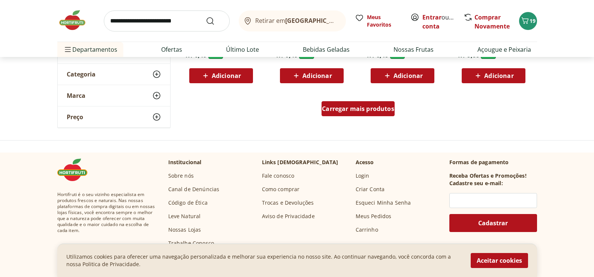
click at [338, 107] on span "Carregar mais produtos" at bounding box center [358, 109] width 72 height 6
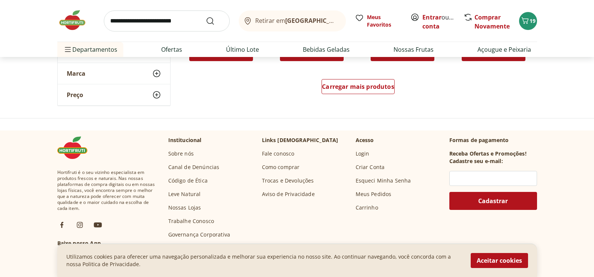
scroll to position [4433, 0]
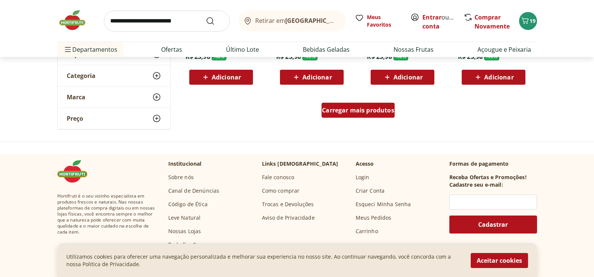
click at [369, 113] on span "Carregar mais produtos" at bounding box center [358, 110] width 72 height 6
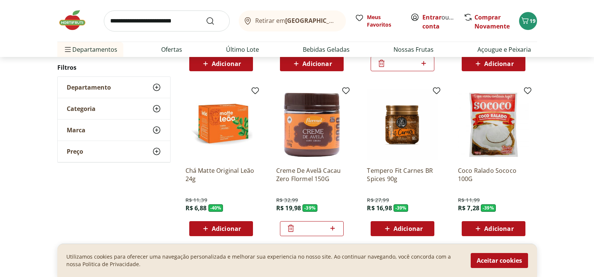
scroll to position [4882, 0]
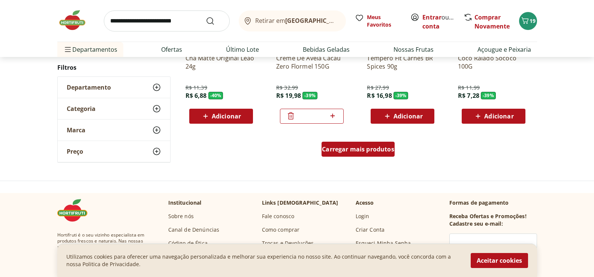
click at [371, 149] on span "Carregar mais produtos" at bounding box center [358, 149] width 72 height 6
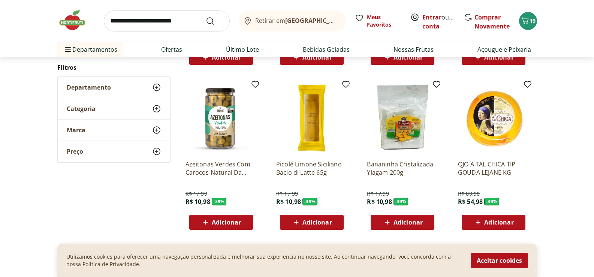
scroll to position [5332, 0]
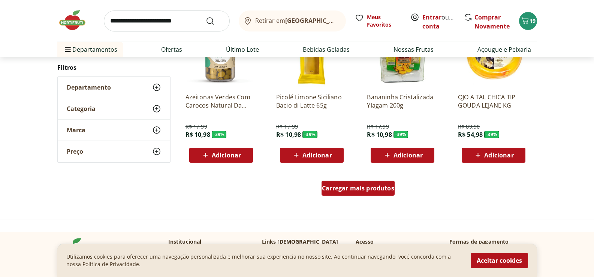
click at [357, 185] on span "Carregar mais produtos" at bounding box center [358, 188] width 72 height 6
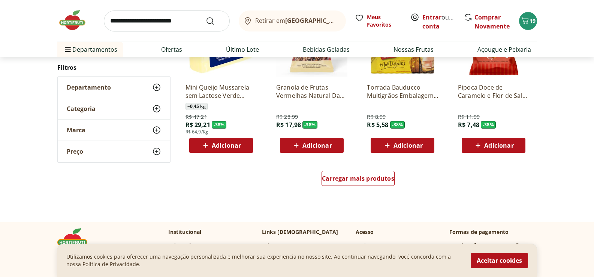
scroll to position [5819, 0]
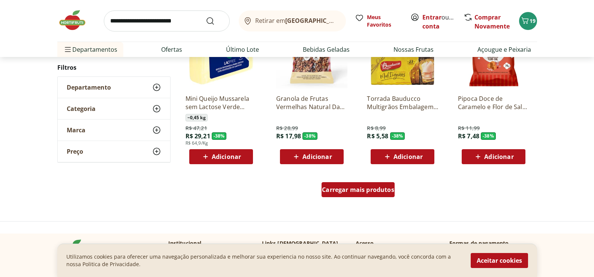
click at [362, 184] on div "Carregar mais produtos" at bounding box center [358, 189] width 73 height 15
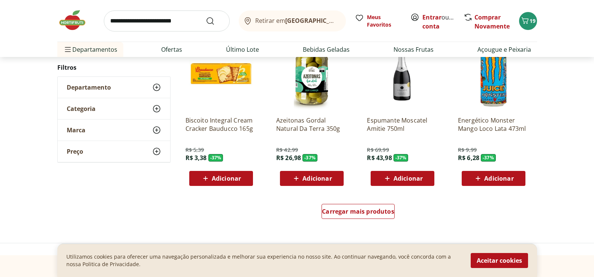
scroll to position [6269, 0]
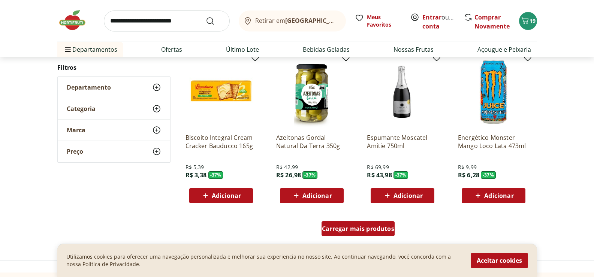
click at [360, 226] on span "Carregar mais produtos" at bounding box center [358, 229] width 72 height 6
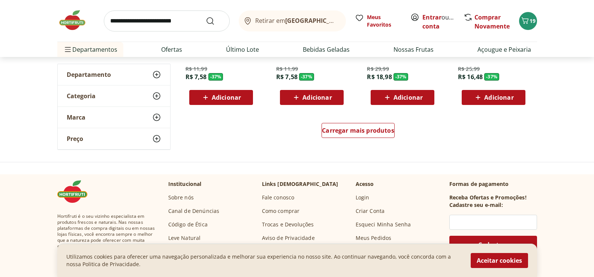
scroll to position [6868, 0]
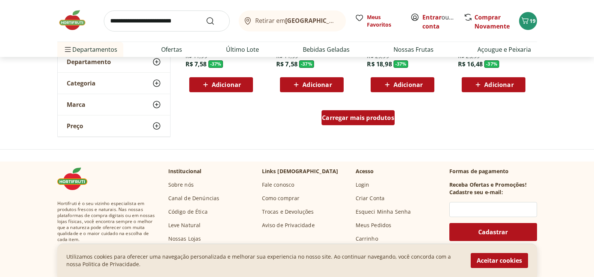
click at [379, 118] on span "Carregar mais produtos" at bounding box center [358, 118] width 72 height 6
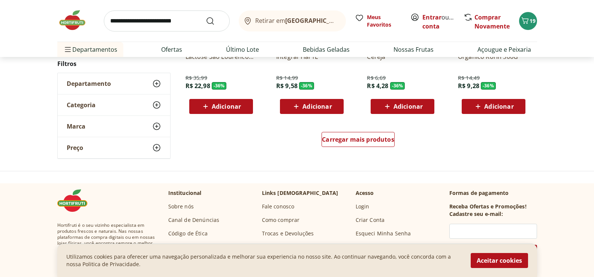
scroll to position [7355, 0]
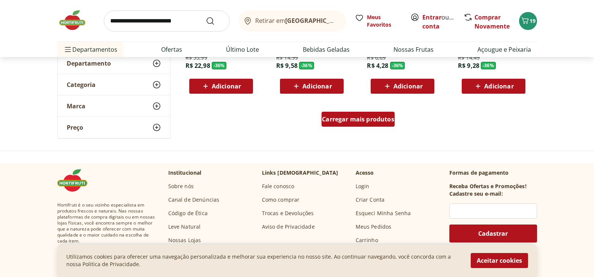
click at [376, 121] on span "Carregar mais produtos" at bounding box center [358, 119] width 72 height 6
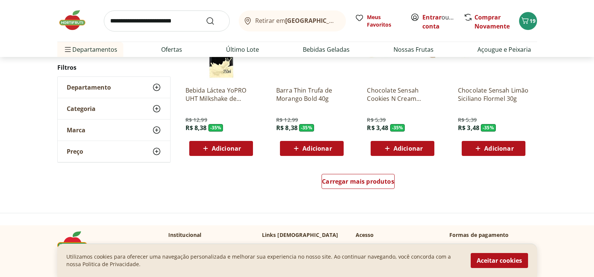
scroll to position [7805, 0]
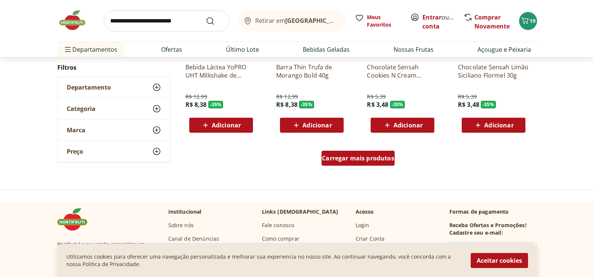
click at [364, 161] on span "Carregar mais produtos" at bounding box center [358, 158] width 72 height 6
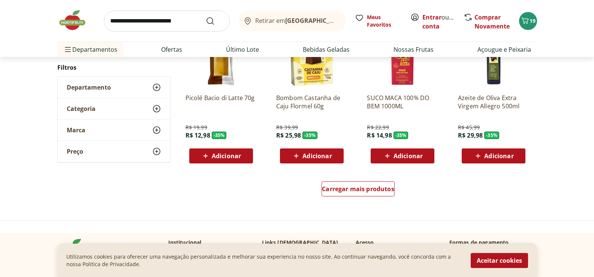
scroll to position [8255, 0]
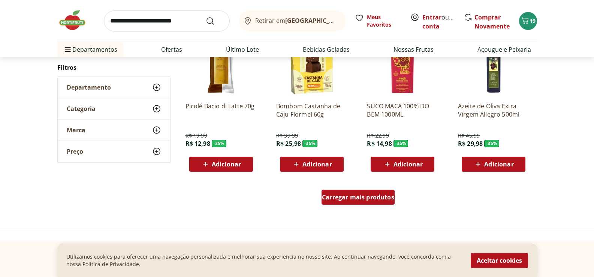
click at [359, 197] on span "Carregar mais produtos" at bounding box center [358, 197] width 72 height 6
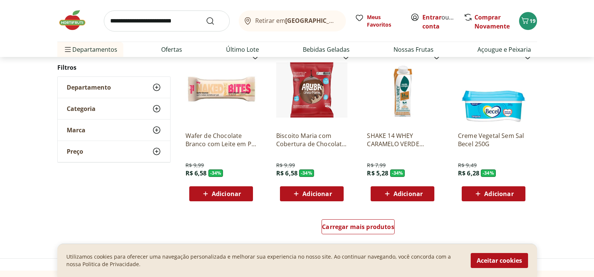
scroll to position [8779, 0]
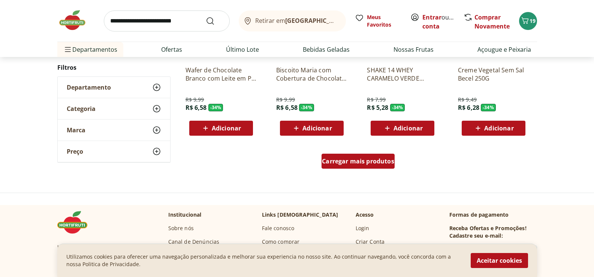
click at [363, 162] on span "Carregar mais produtos" at bounding box center [358, 161] width 72 height 6
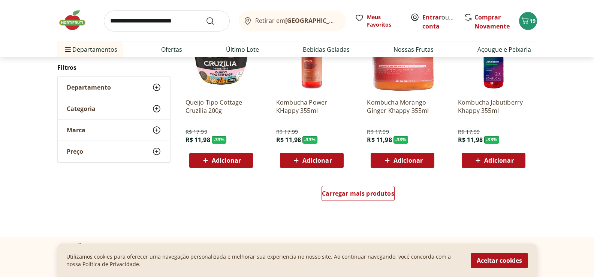
scroll to position [9229, 0]
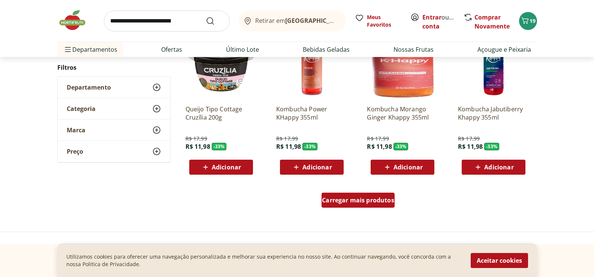
click at [357, 203] on span "Carregar mais produtos" at bounding box center [358, 200] width 72 height 6
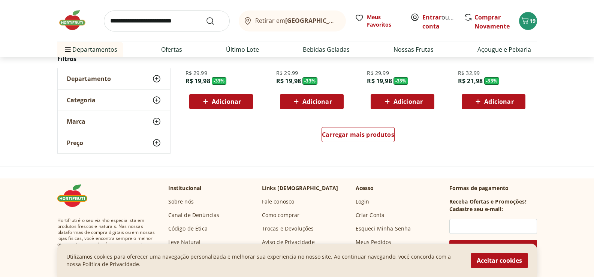
scroll to position [9791, 0]
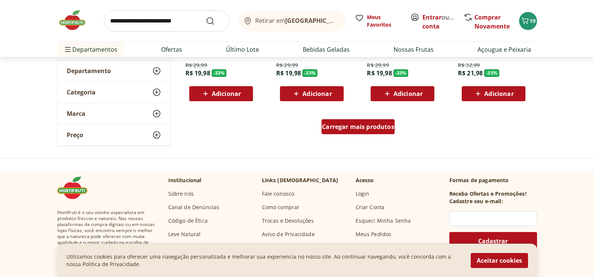
click at [345, 130] on span "Carregar mais produtos" at bounding box center [358, 127] width 72 height 6
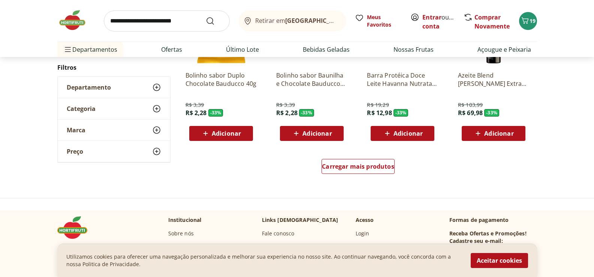
scroll to position [10241, 0]
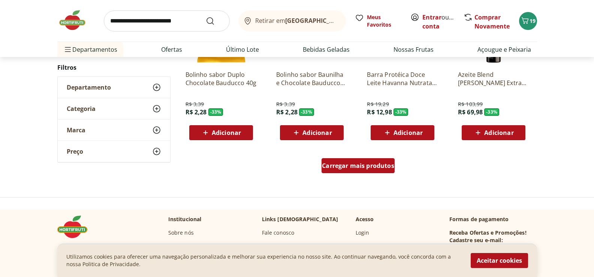
click at [377, 161] on div "Carregar mais produtos" at bounding box center [358, 165] width 73 height 15
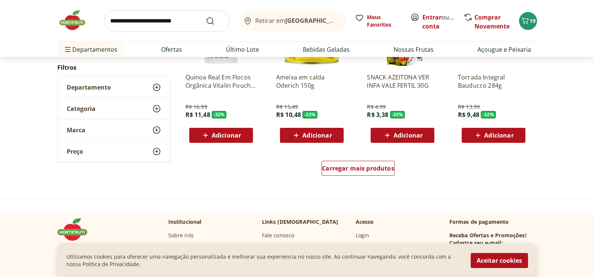
scroll to position [10728, 0]
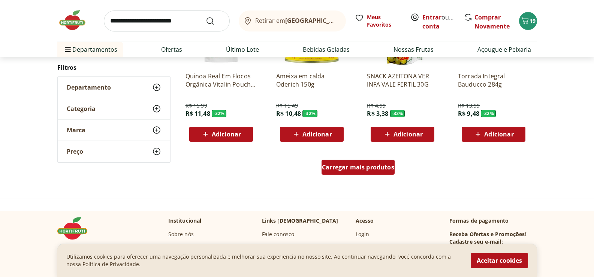
click at [373, 167] on span "Carregar mais produtos" at bounding box center [358, 167] width 72 height 6
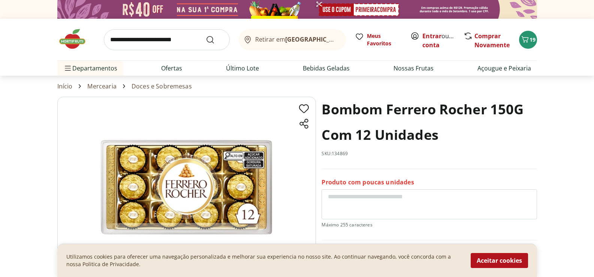
select select "**********"
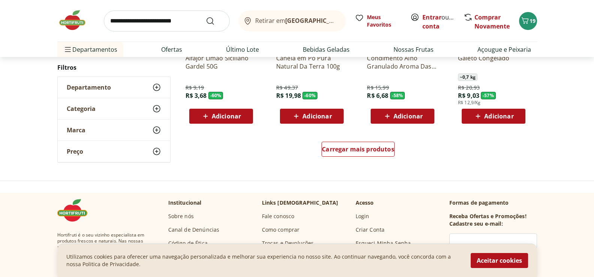
scroll to position [2049, 0]
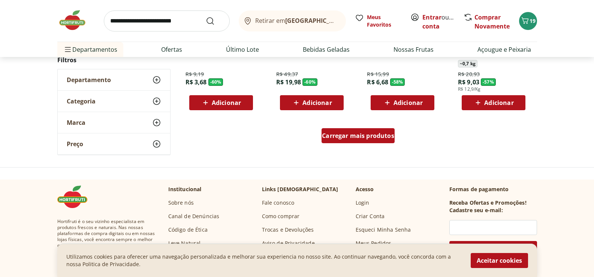
click at [355, 138] on span "Carregar mais produtos" at bounding box center [358, 136] width 72 height 6
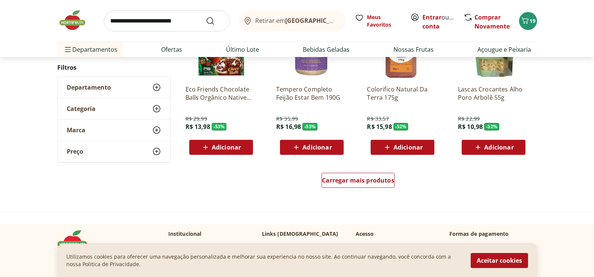
scroll to position [2536, 0]
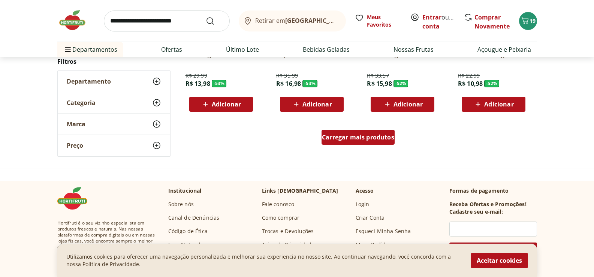
click at [356, 140] on span "Carregar mais produtos" at bounding box center [358, 137] width 72 height 6
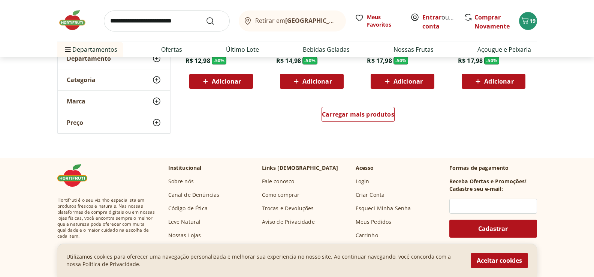
scroll to position [3061, 0]
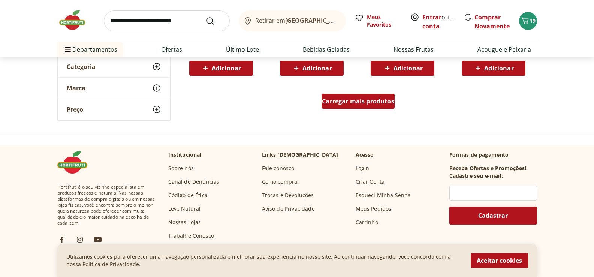
click at [342, 101] on span "Carregar mais produtos" at bounding box center [358, 101] width 72 height 6
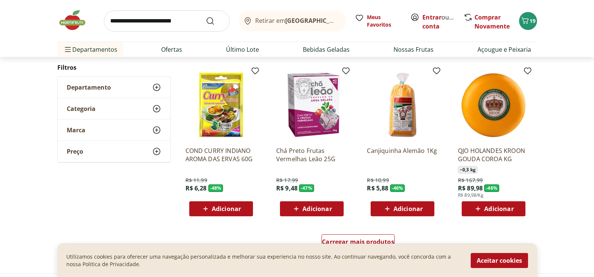
scroll to position [3435, 0]
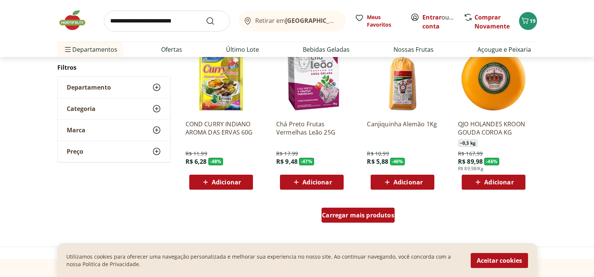
click at [339, 209] on div "Carregar mais produtos" at bounding box center [358, 215] width 73 height 15
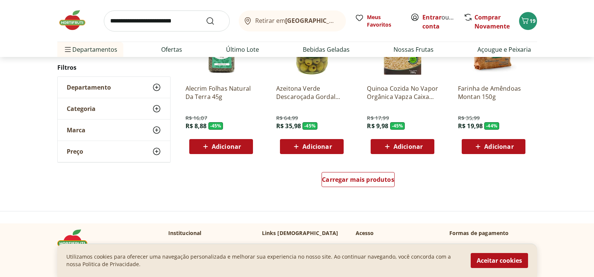
scroll to position [3960, 0]
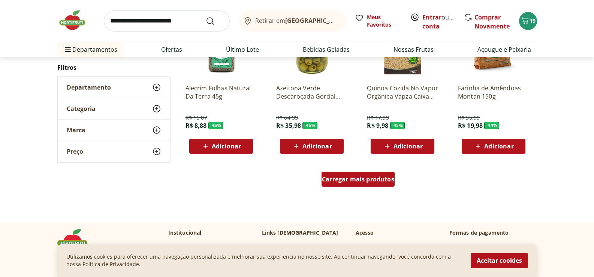
click at [368, 173] on div "Carregar mais produtos" at bounding box center [358, 179] width 73 height 15
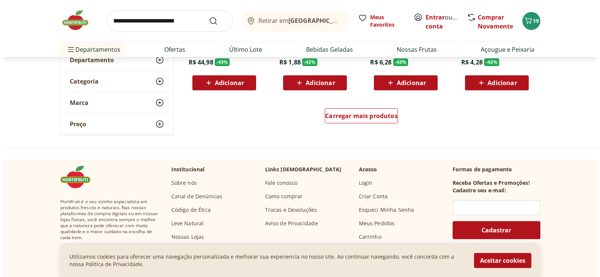
scroll to position [4522, 0]
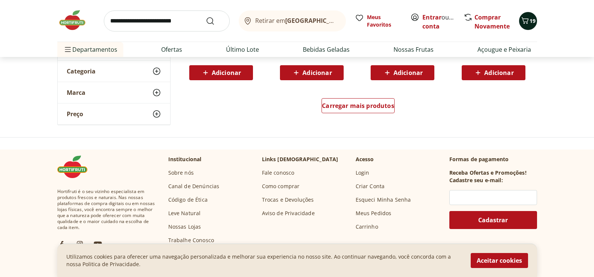
click at [524, 25] on span "Carrinho" at bounding box center [524, 21] width 9 height 10
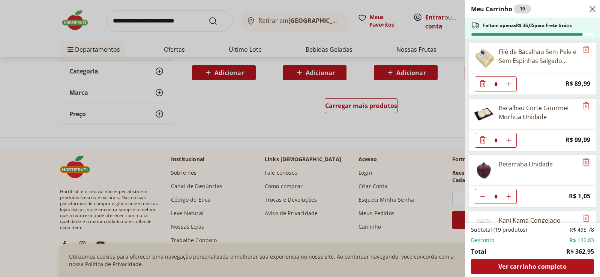
click at [583, 162] on icon "Remove" at bounding box center [586, 161] width 6 height 7
click at [583, 214] on icon "Remove" at bounding box center [586, 217] width 6 height 7
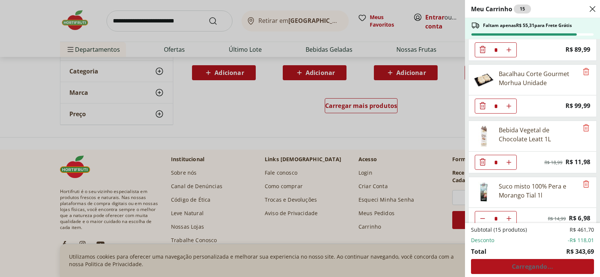
scroll to position [75, 0]
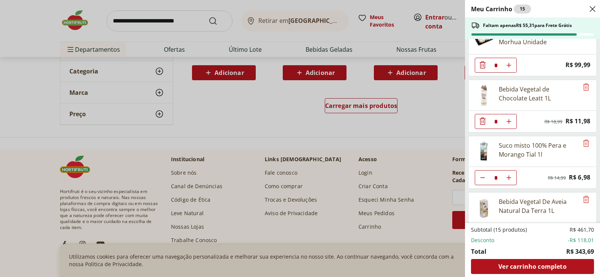
click at [480, 176] on icon "Diminuir Quantidade" at bounding box center [482, 178] width 6 height 6
type input "*"
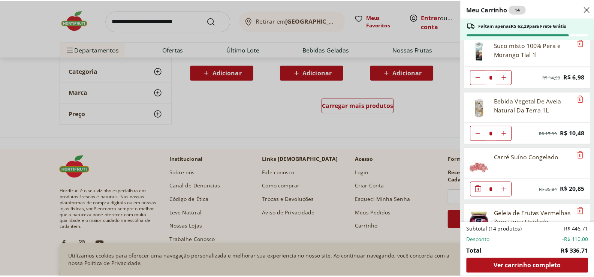
scroll to position [187, 0]
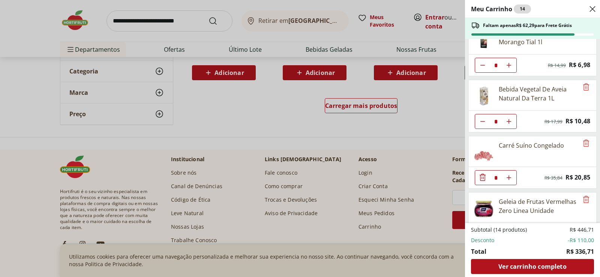
drag, startPoint x: 508, startPoint y: 167, endPoint x: 503, endPoint y: 172, distance: 7.7
drag, startPoint x: 503, startPoint y: 172, endPoint x: 432, endPoint y: 193, distance: 73.9
click at [432, 193] on div "Meu Carrinho 14 Faltam apenas R$ 62,29 para Frete Grátis Filé de Bacalhau Sem P…" at bounding box center [300, 138] width 600 height 277
